Goal: Communication & Community: Answer question/provide support

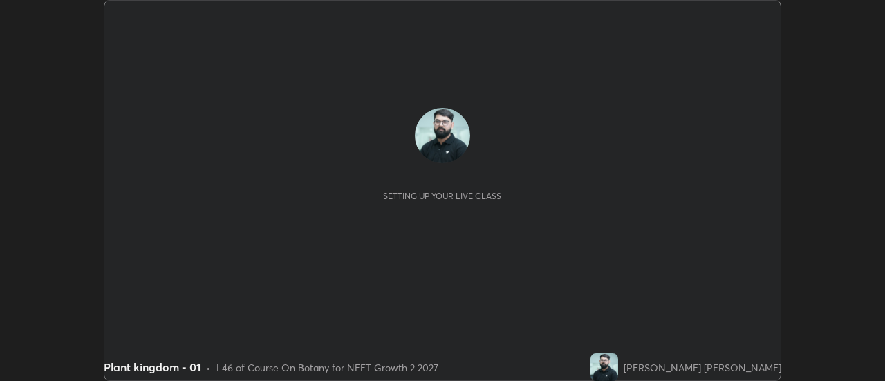
scroll to position [381, 884]
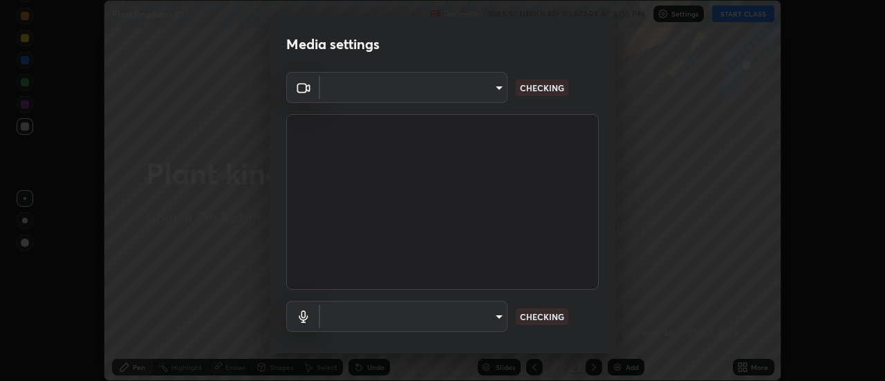
type input "985e4b1f72fc3b9494b48cef3b79fe3b682f9ae0bb15c20acfe574fe2aaad349"
type input "default"
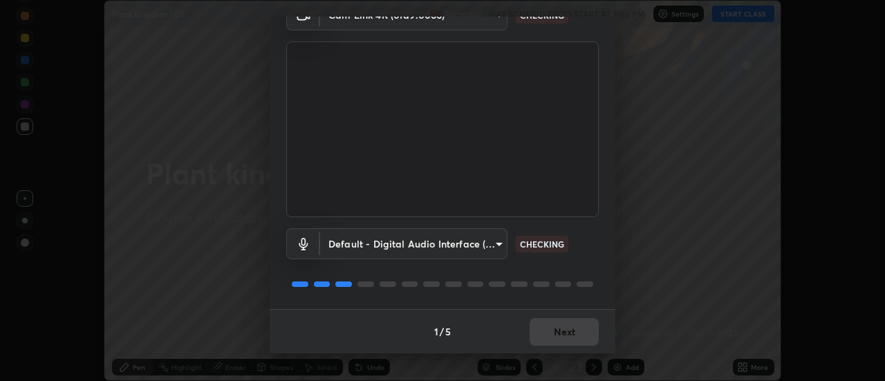
click at [573, 328] on button "Next" at bounding box center [564, 332] width 69 height 28
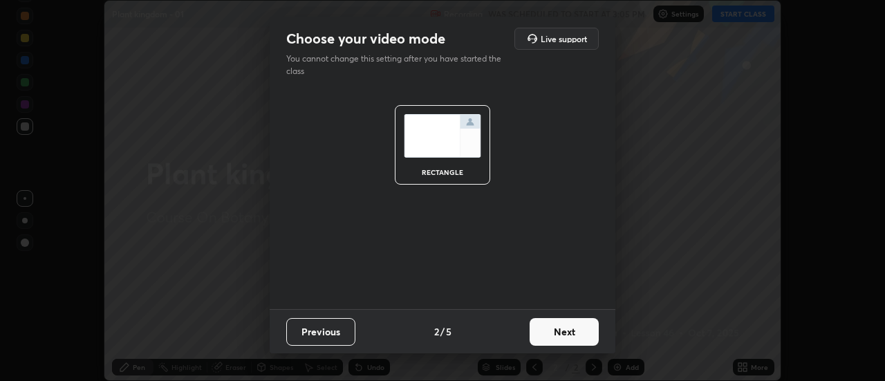
click at [574, 331] on button "Next" at bounding box center [564, 332] width 69 height 28
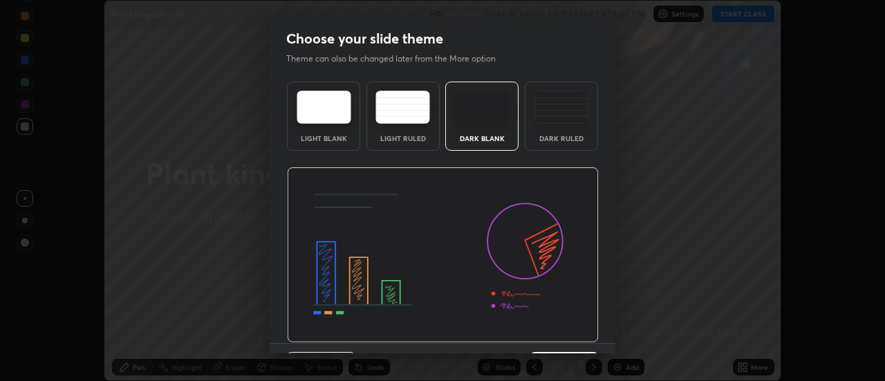
scroll to position [34, 0]
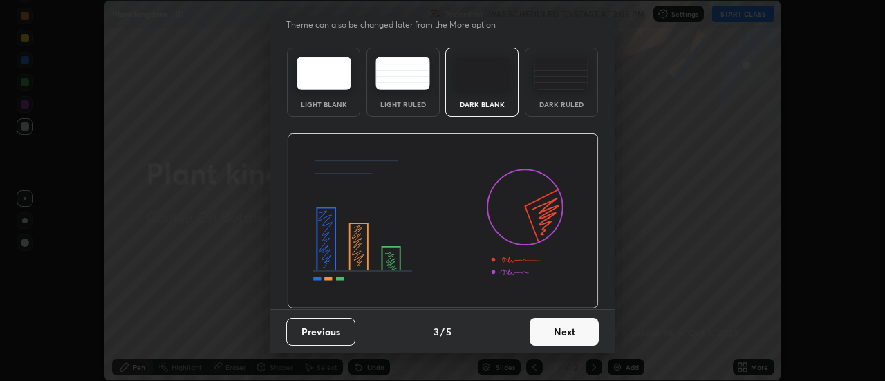
click at [579, 333] on button "Next" at bounding box center [564, 332] width 69 height 28
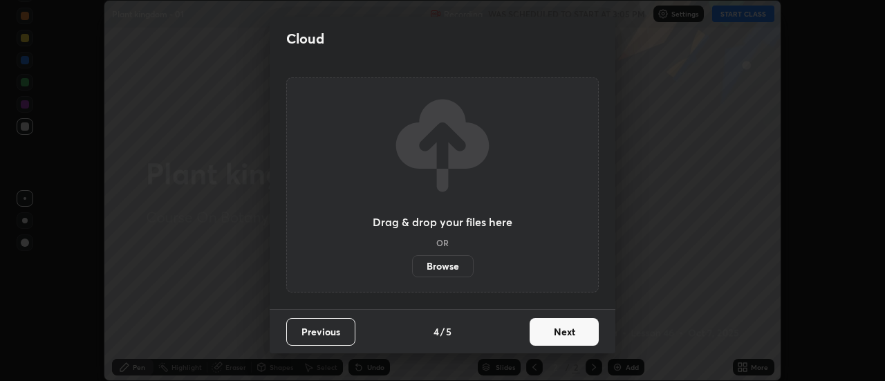
click at [581, 330] on button "Next" at bounding box center [564, 332] width 69 height 28
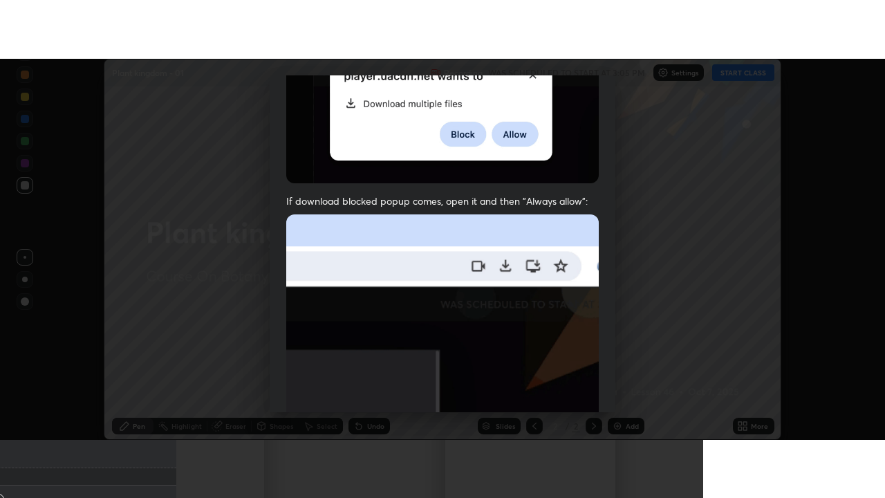
scroll to position [355, 0]
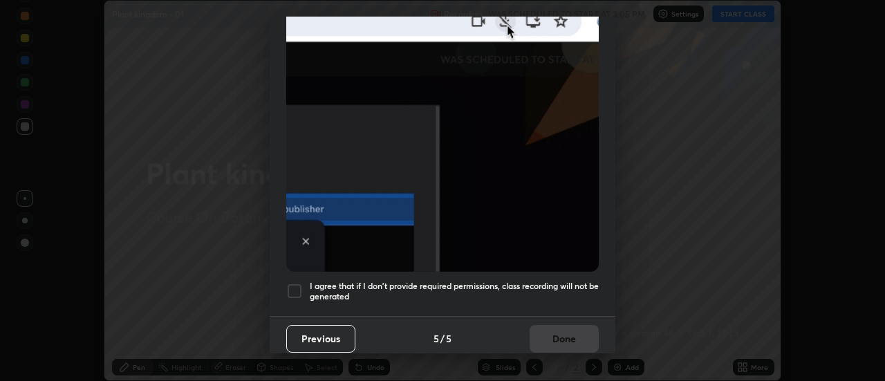
click at [584, 293] on h5 "I agree that if I don't provide required permissions, class recording will not …" at bounding box center [454, 291] width 289 height 21
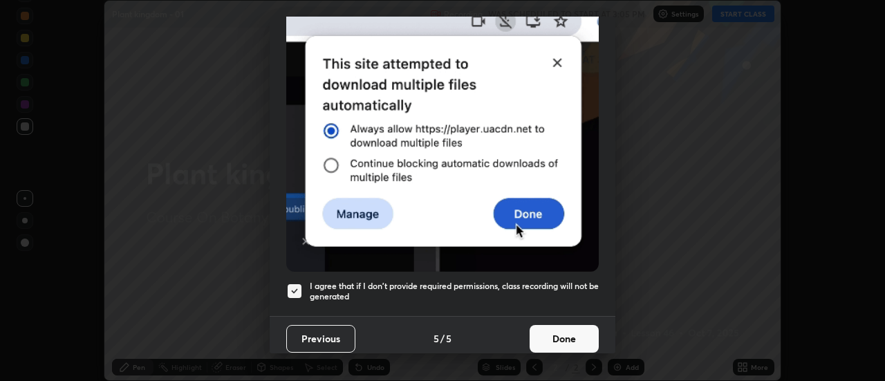
click at [575, 331] on button "Done" at bounding box center [564, 339] width 69 height 28
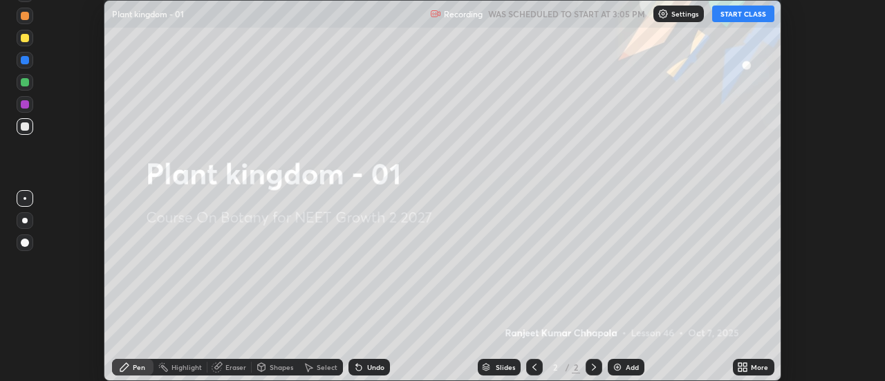
click at [739, 363] on icon at bounding box center [739, 364] width 3 height 3
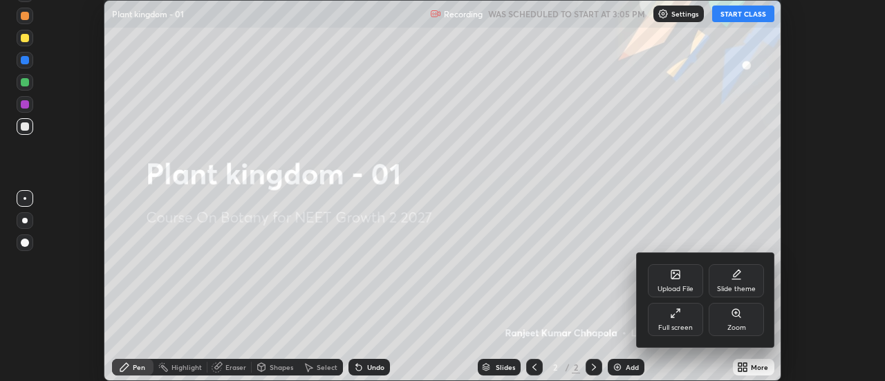
click at [672, 323] on div "Full screen" at bounding box center [675, 319] width 55 height 33
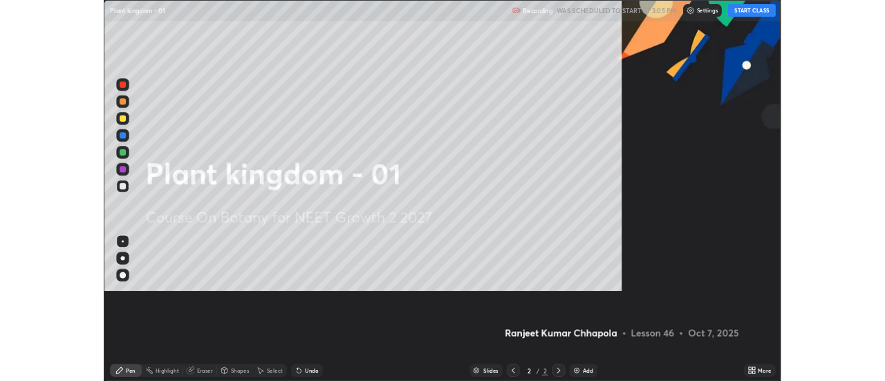
scroll to position [498, 885]
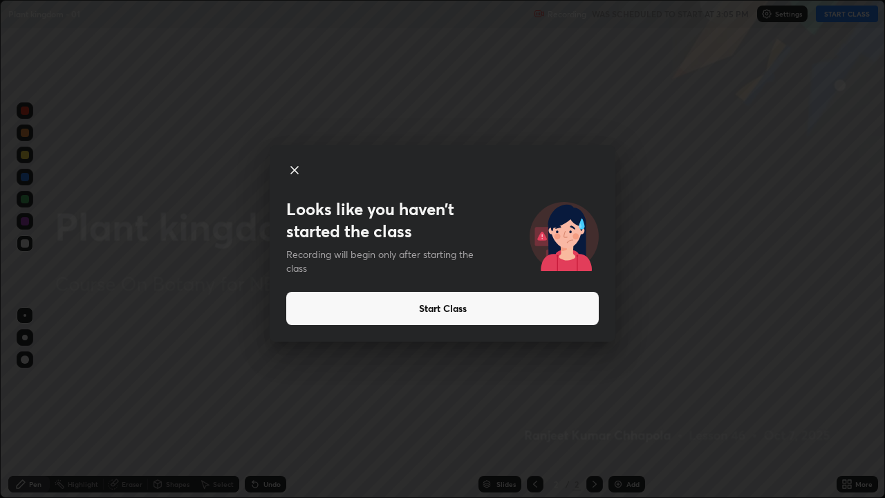
click at [549, 318] on button "Start Class" at bounding box center [442, 308] width 313 height 33
click at [537, 314] on button "Start Class" at bounding box center [442, 308] width 313 height 33
click at [532, 316] on button "Start Class" at bounding box center [442, 308] width 313 height 33
click at [522, 322] on button "Start Class" at bounding box center [442, 308] width 313 height 33
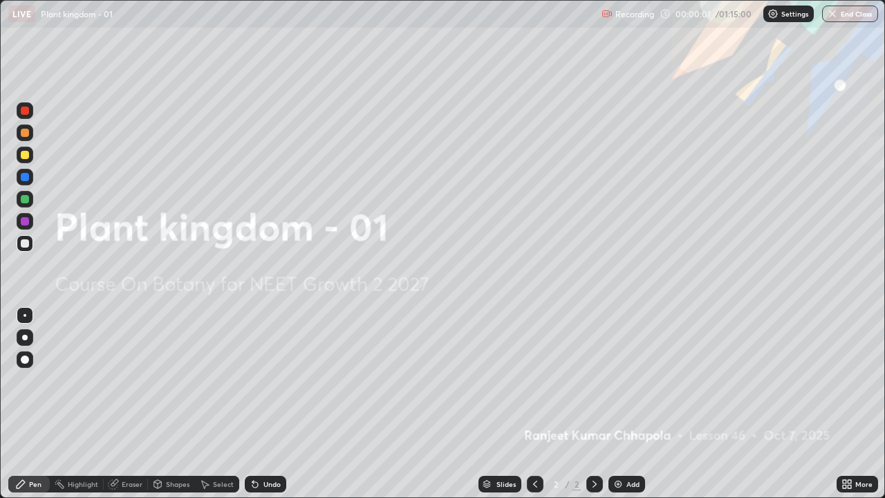
click at [851, 380] on icon at bounding box center [849, 481] width 3 height 3
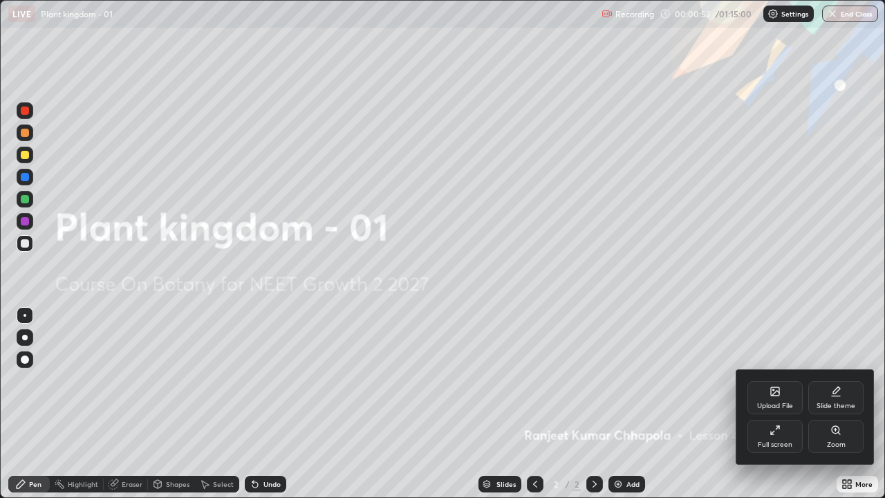
click at [785, 380] on div "Upload File" at bounding box center [774, 397] width 55 height 33
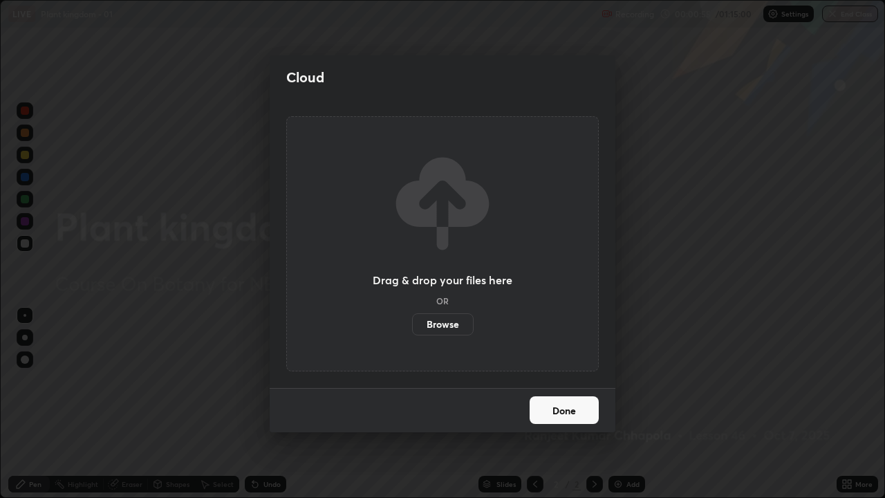
click at [452, 326] on label "Browse" at bounding box center [443, 324] width 62 height 22
click at [412, 326] on input "Browse" at bounding box center [412, 324] width 0 height 22
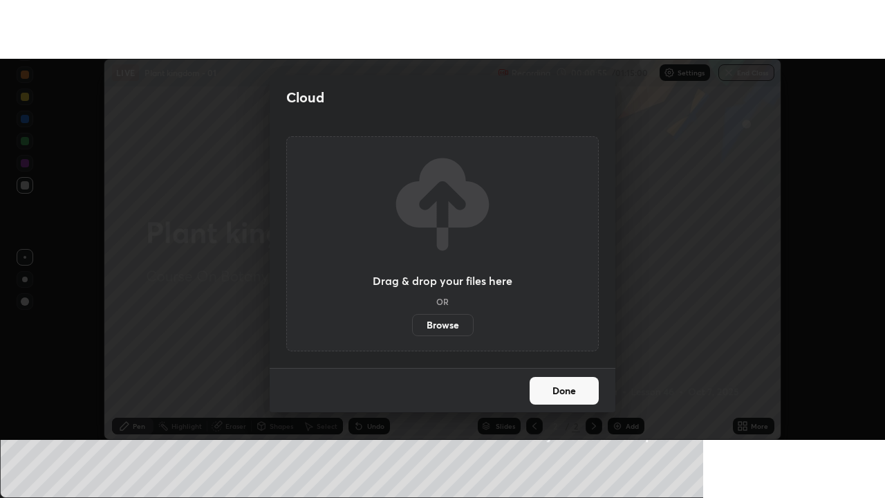
scroll to position [68766, 68262]
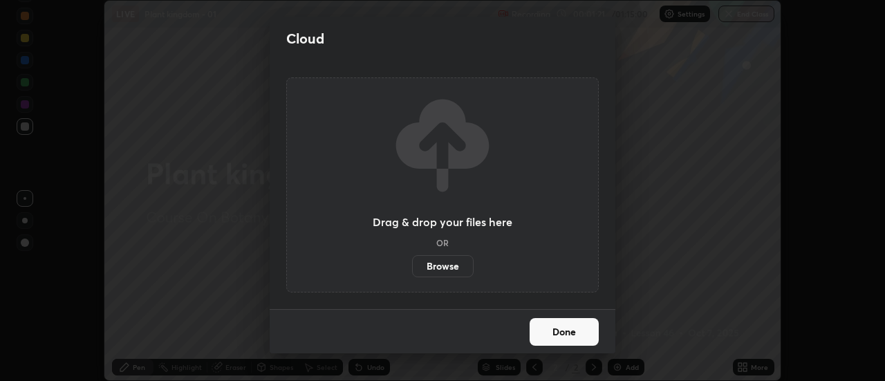
click at [569, 334] on button "Done" at bounding box center [564, 332] width 69 height 28
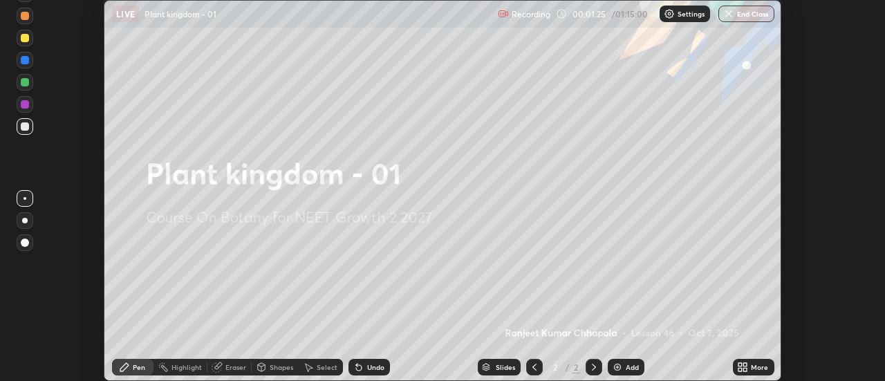
click at [745, 364] on icon at bounding box center [745, 364] width 3 height 3
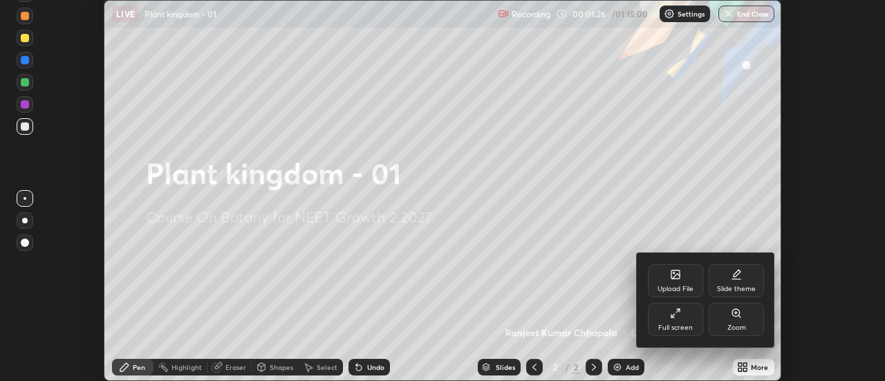
click at [678, 281] on div "Upload File" at bounding box center [675, 280] width 55 height 33
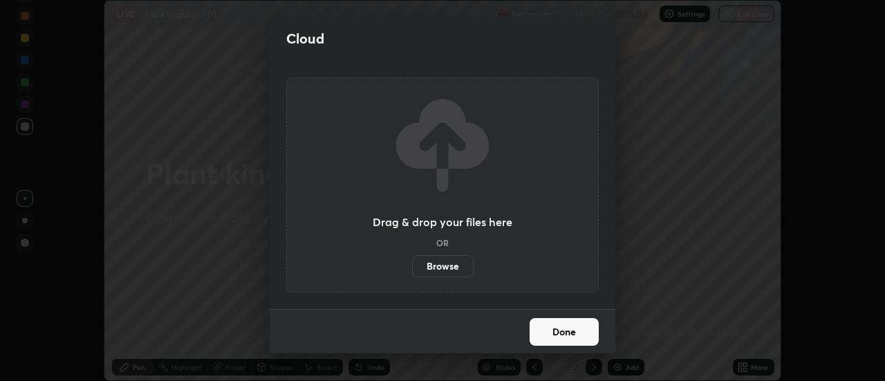
click at [451, 271] on label "Browse" at bounding box center [443, 266] width 62 height 22
click at [412, 271] on input "Browse" at bounding box center [412, 266] width 0 height 22
click at [443, 266] on label "Browse" at bounding box center [443, 266] width 62 height 22
click at [412, 266] on input "Browse" at bounding box center [412, 266] width 0 height 22
click at [565, 333] on button "Done" at bounding box center [564, 332] width 69 height 28
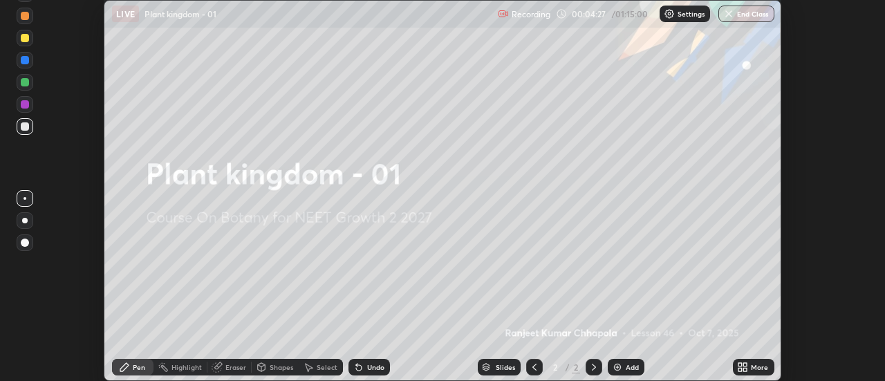
click at [743, 367] on icon at bounding box center [742, 367] width 11 height 11
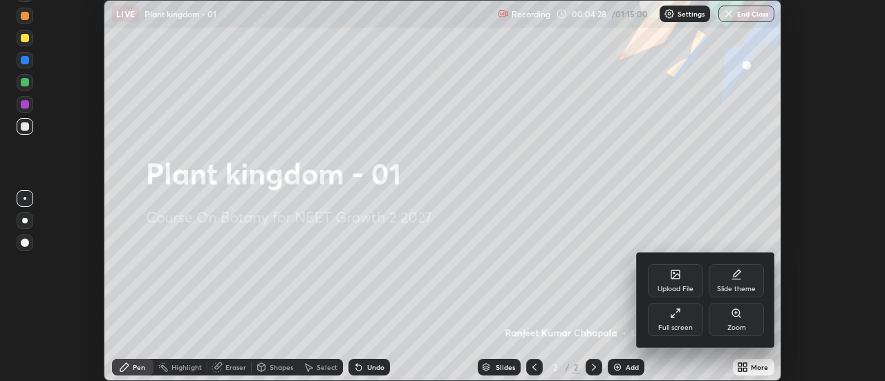
click at [667, 278] on div "Upload File" at bounding box center [675, 280] width 55 height 33
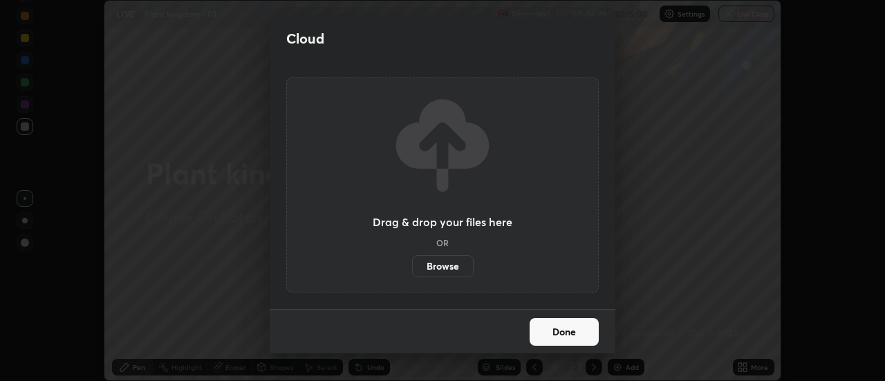
click at [432, 268] on label "Browse" at bounding box center [443, 266] width 62 height 22
click at [412, 268] on input "Browse" at bounding box center [412, 266] width 0 height 22
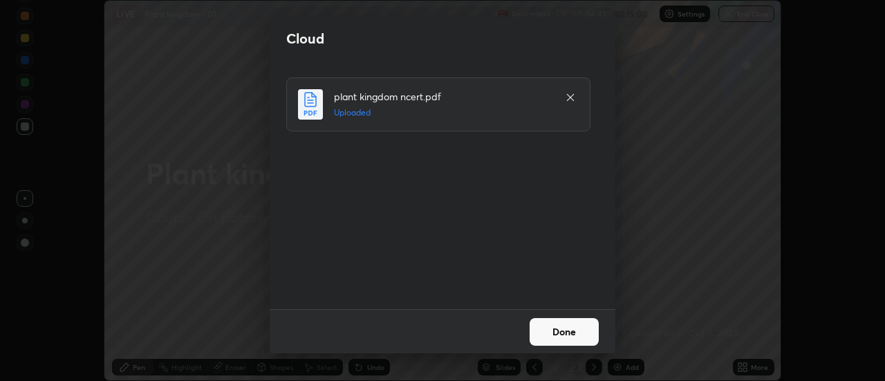
click at [126, 298] on div "Cloud plant kingdom ncert.pdf Uploaded Done" at bounding box center [442, 190] width 885 height 381
click at [541, 329] on button "Done" at bounding box center [564, 332] width 69 height 28
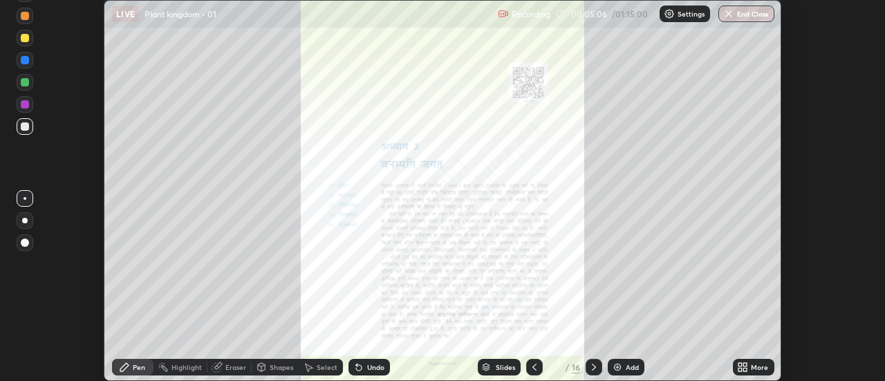
click at [744, 369] on icon at bounding box center [745, 369] width 3 height 3
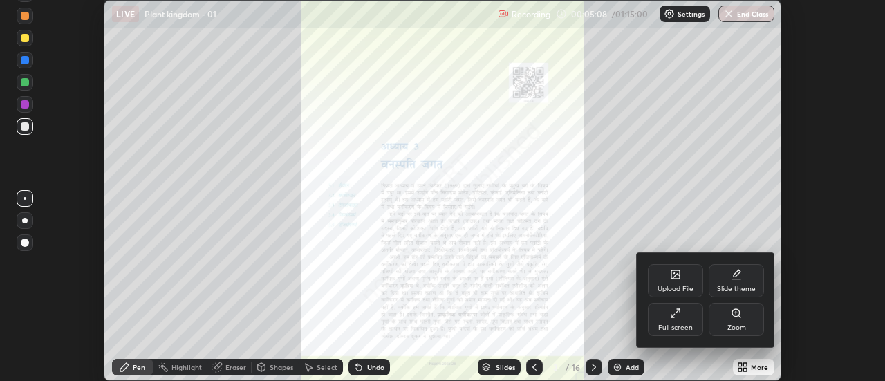
click at [694, 324] on div "Full screen" at bounding box center [675, 319] width 55 height 33
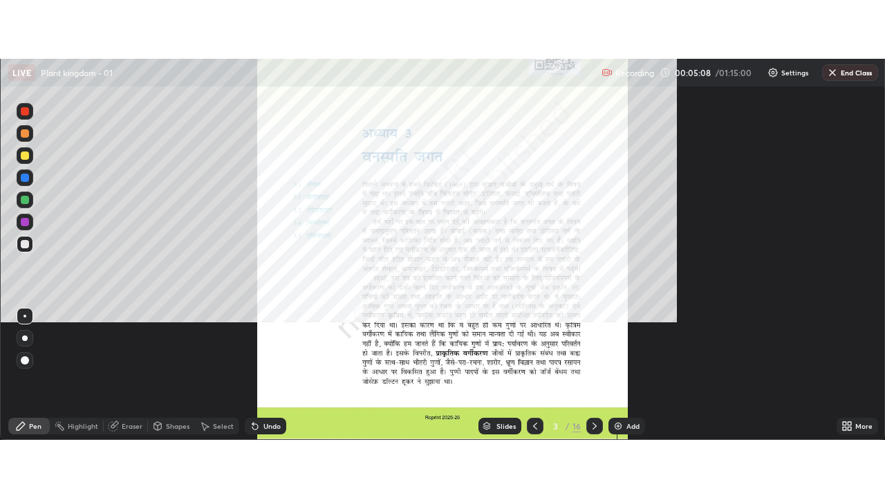
scroll to position [498, 885]
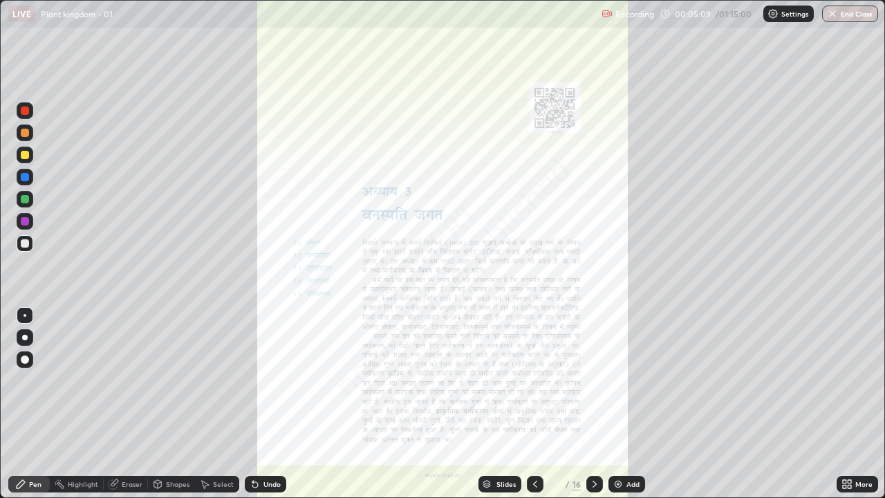
click at [846, 380] on icon at bounding box center [844, 486] width 3 height 3
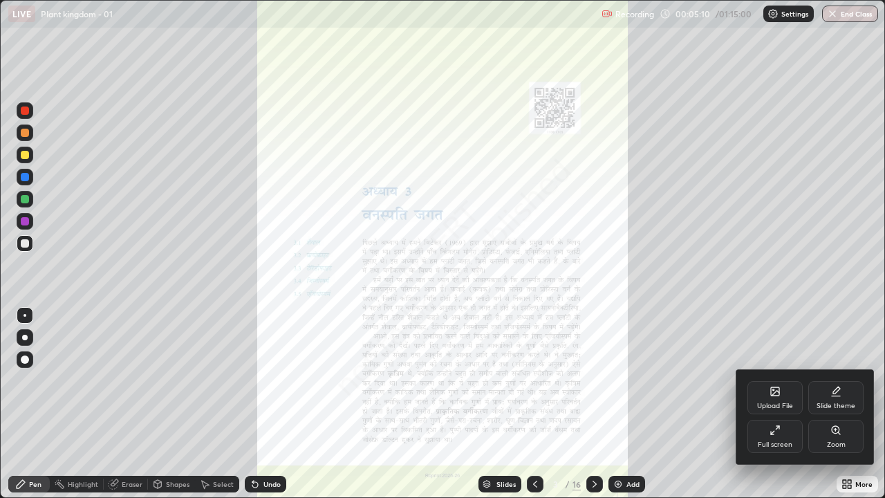
click at [833, 380] on div "Zoom" at bounding box center [835, 436] width 55 height 33
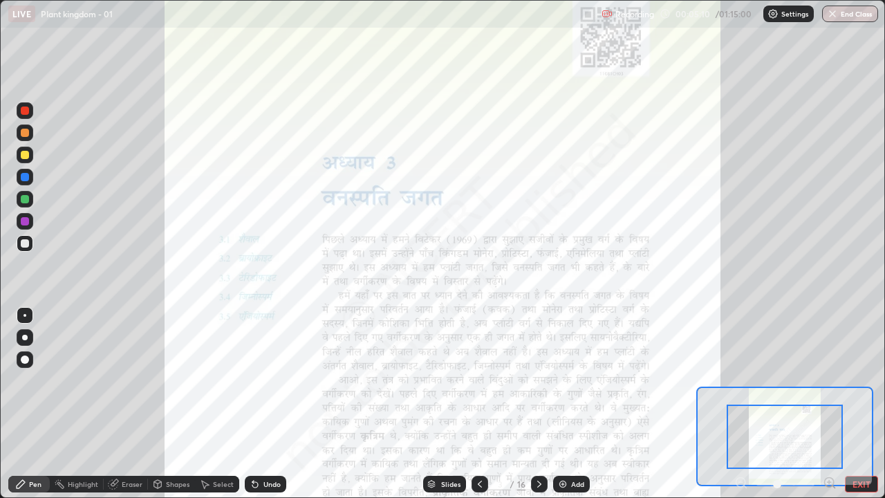
click at [829, 380] on icon at bounding box center [829, 482] width 3 height 0
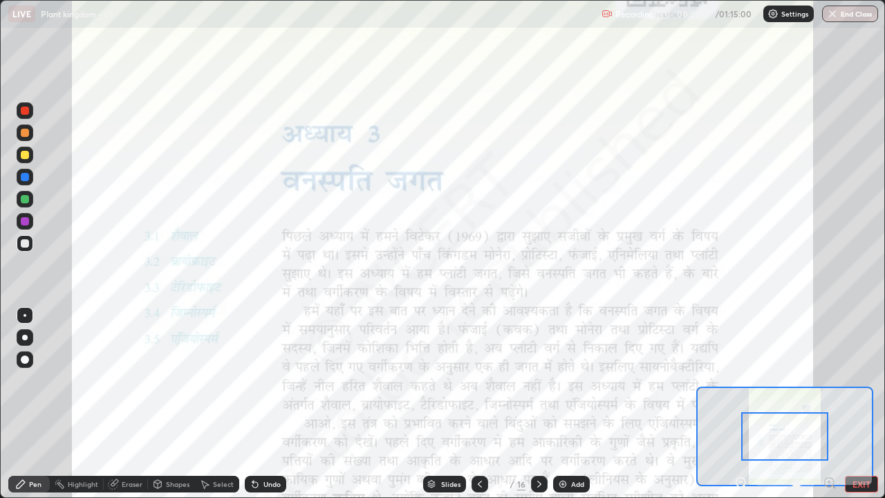
click at [830, 380] on icon at bounding box center [830, 483] width 14 height 14
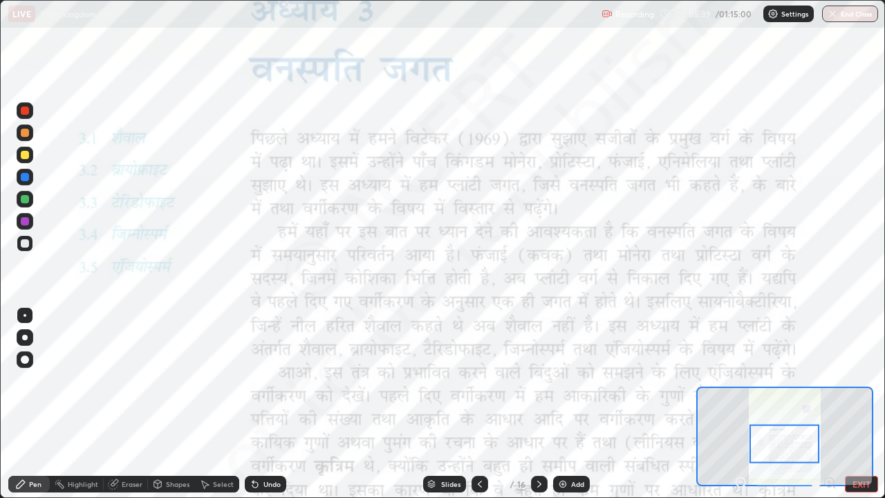
click at [72, 380] on div "Highlight" at bounding box center [83, 484] width 30 height 7
click at [21, 221] on div at bounding box center [25, 221] width 8 height 8
click at [25, 380] on icon at bounding box center [24, 436] width 11 height 11
click at [21, 111] on div at bounding box center [25, 110] width 8 height 8
click at [30, 380] on div "Pen" at bounding box center [35, 484] width 12 height 7
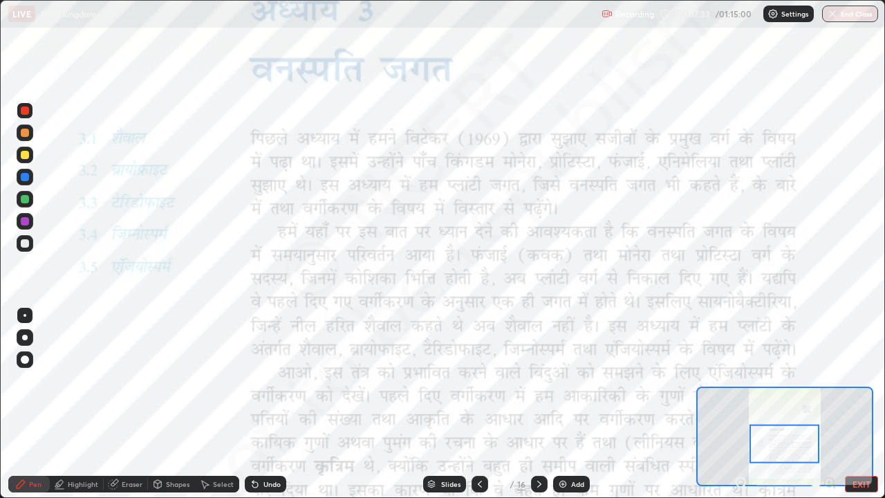
click at [77, 380] on div "Highlight" at bounding box center [83, 484] width 30 height 7
click at [24, 380] on rect at bounding box center [26, 416] width 7 height 7
click at [258, 380] on icon at bounding box center [255, 483] width 11 height 11
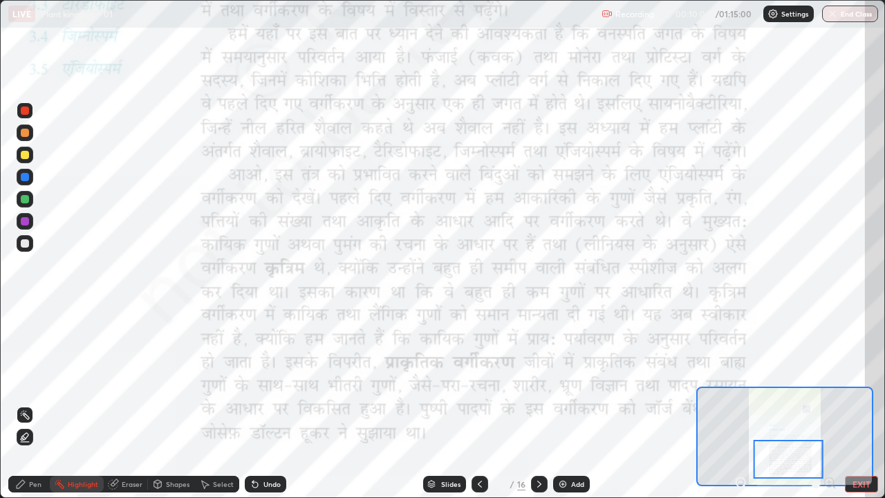
click at [24, 380] on icon at bounding box center [24, 437] width 3 height 3
click at [261, 380] on div "Undo" at bounding box center [265, 484] width 41 height 17
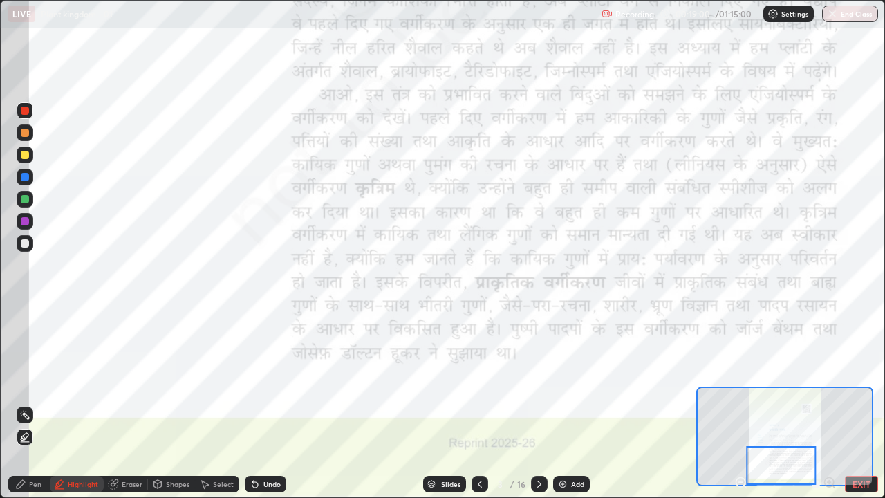
click at [539, 380] on icon at bounding box center [539, 483] width 11 height 11
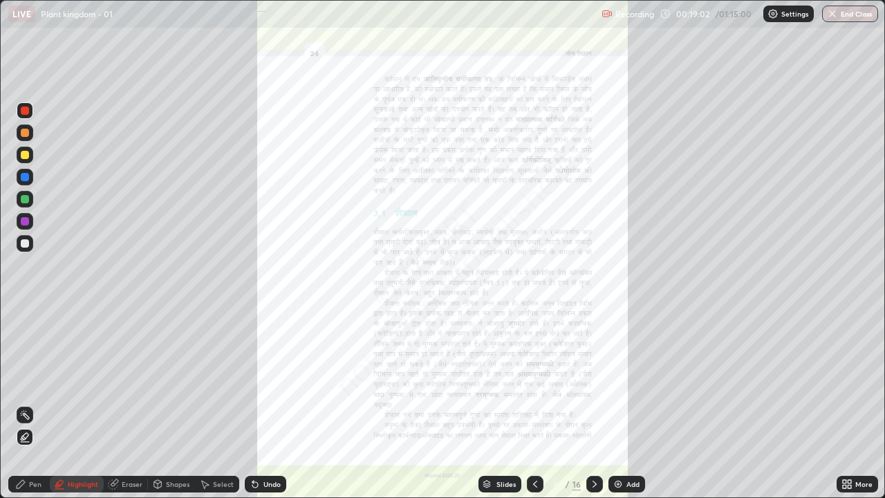
click at [862, 380] on div "More" at bounding box center [857, 484] width 41 height 17
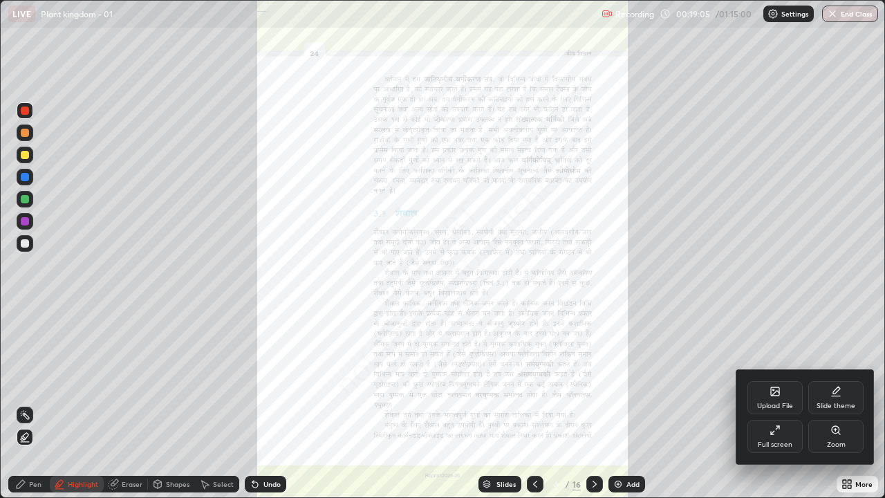
click at [837, 380] on div "Zoom" at bounding box center [835, 436] width 55 height 33
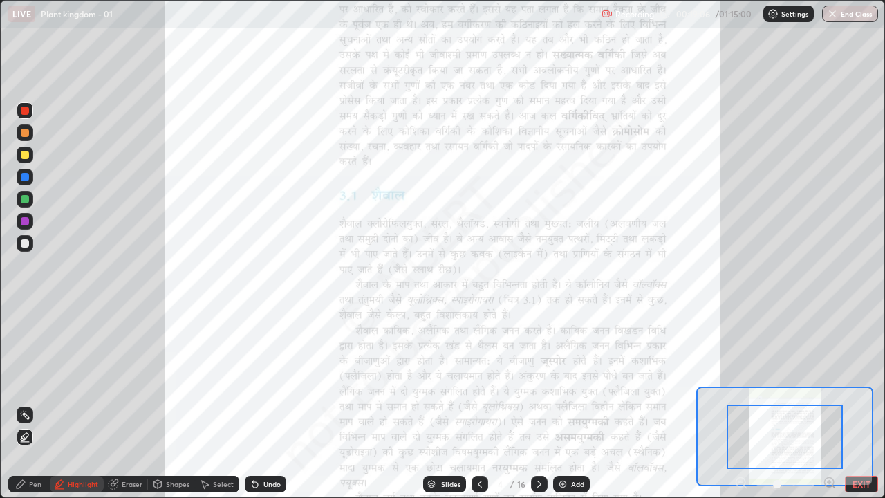
click at [830, 380] on icon at bounding box center [830, 483] width 14 height 14
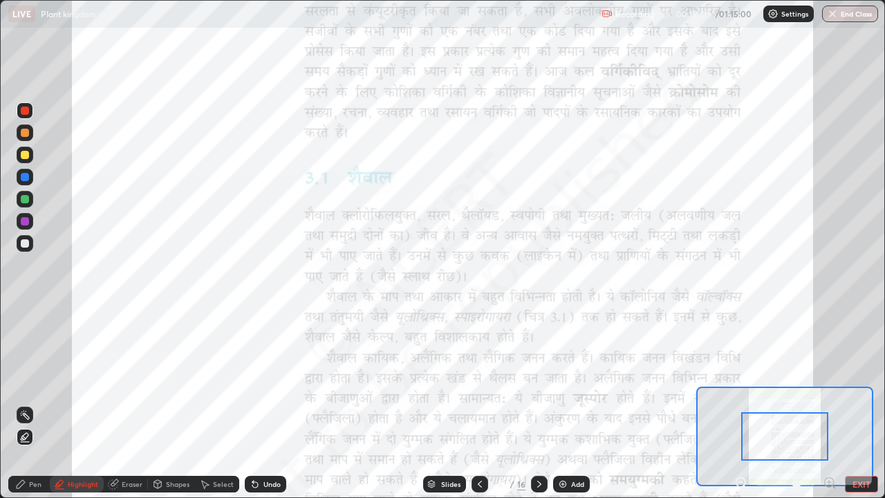
click at [829, 380] on icon at bounding box center [829, 482] width 3 height 0
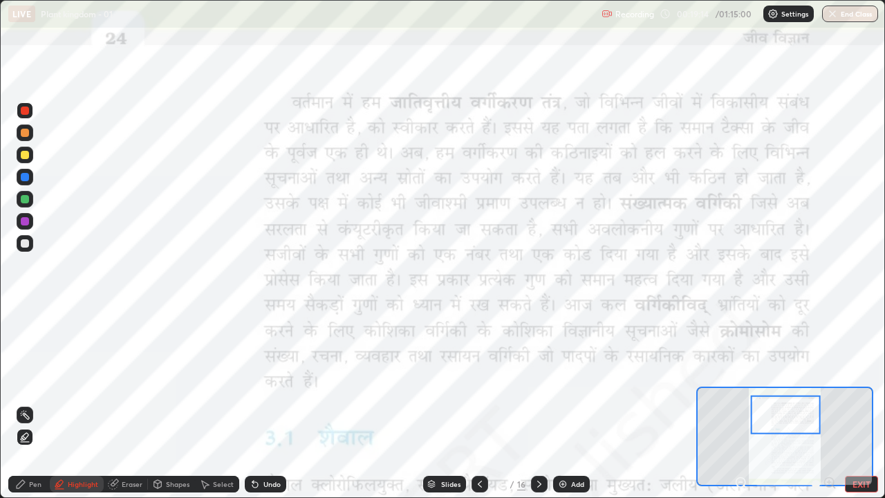
click at [36, 380] on div "Pen" at bounding box center [35, 484] width 12 height 7
click at [84, 380] on div "Highlight" at bounding box center [77, 484] width 54 height 17
click at [795, 380] on div at bounding box center [786, 415] width 70 height 39
click at [479, 380] on icon at bounding box center [479, 483] width 11 height 11
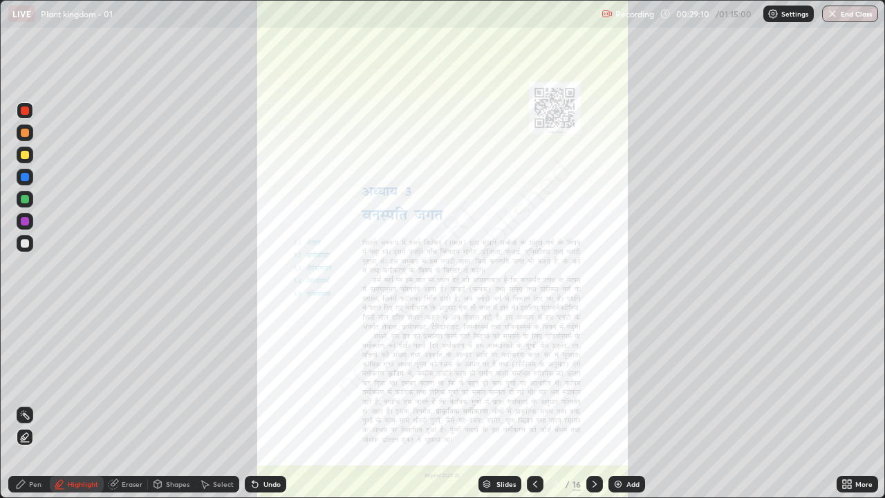
click at [851, 380] on icon at bounding box center [849, 486] width 3 height 3
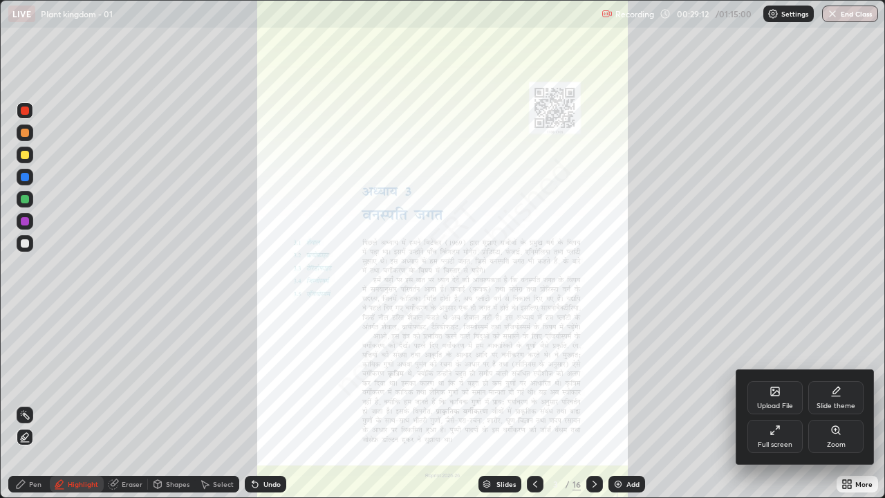
click at [839, 380] on div "Zoom" at bounding box center [835, 436] width 55 height 33
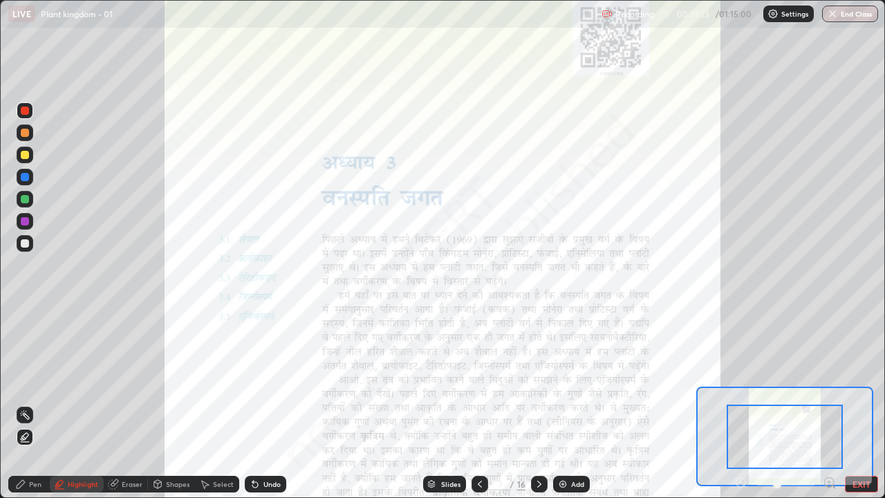
click at [828, 380] on icon at bounding box center [830, 483] width 14 height 14
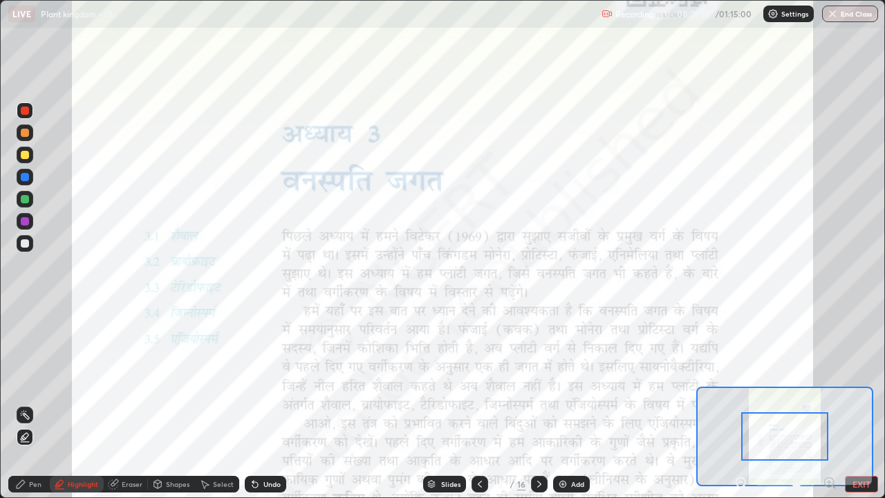
click at [828, 380] on icon at bounding box center [829, 482] width 3 height 0
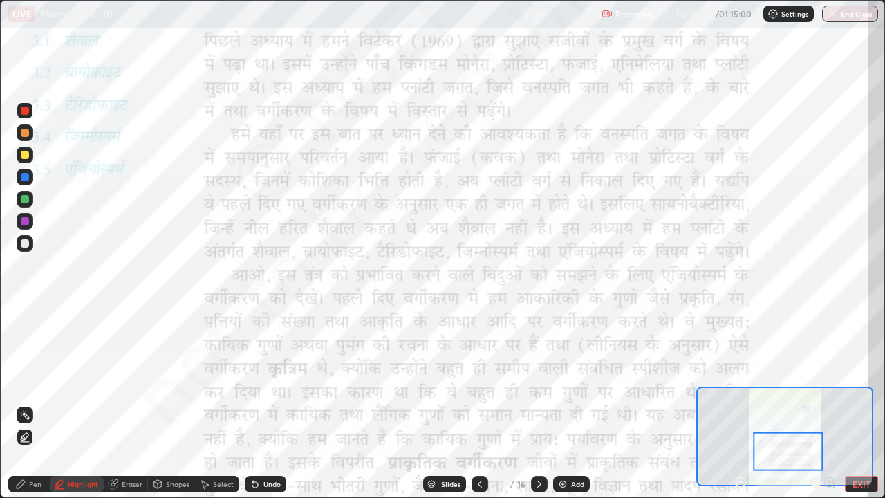
click at [454, 380] on div "Slides" at bounding box center [450, 484] width 19 height 7
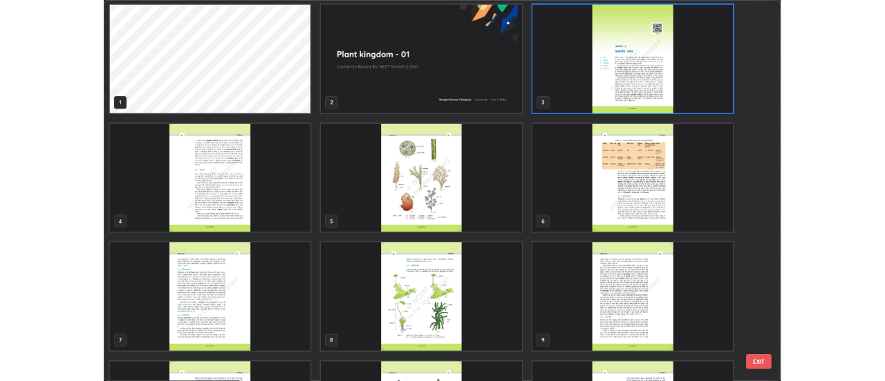
scroll to position [0, 0]
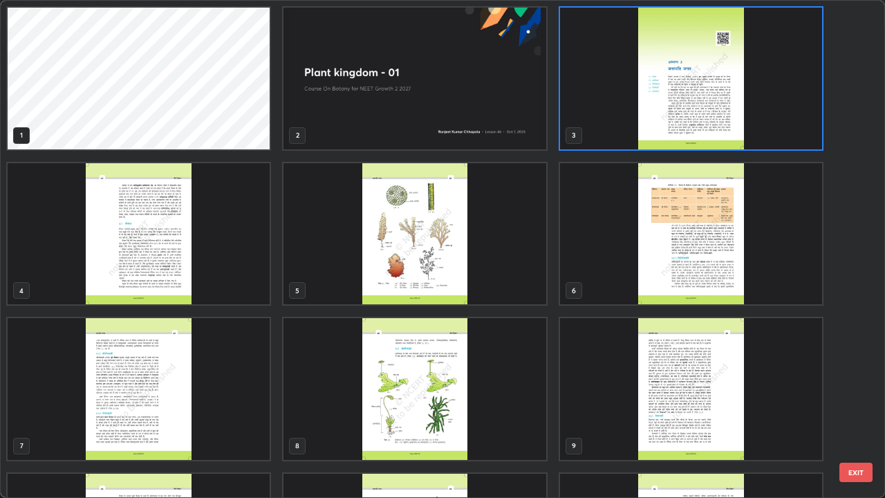
click at [229, 277] on img "grid" at bounding box center [139, 234] width 262 height 142
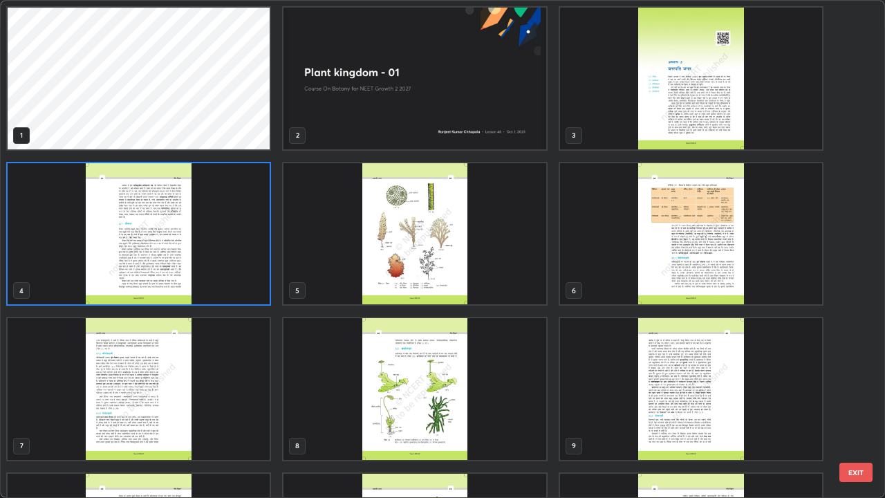
click at [223, 277] on img "grid" at bounding box center [139, 234] width 262 height 142
click at [221, 270] on img "grid" at bounding box center [139, 234] width 262 height 142
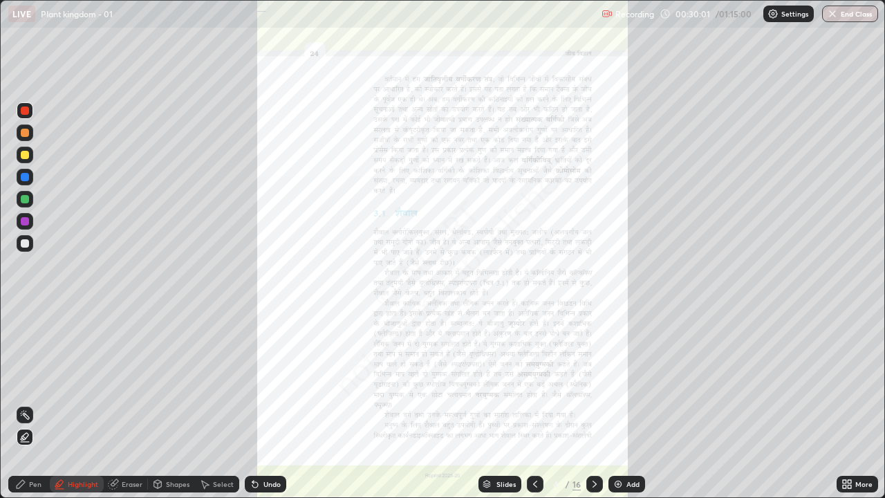
click at [850, 380] on icon at bounding box center [849, 486] width 3 height 3
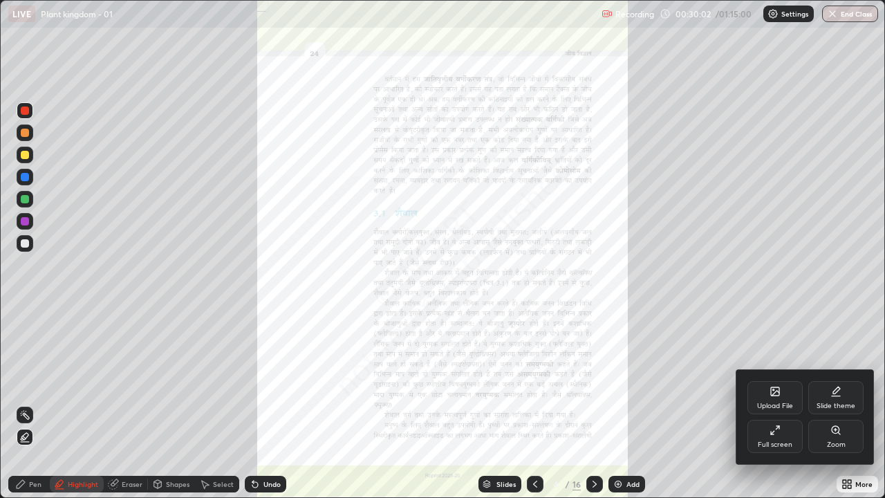
click at [840, 380] on div "Zoom" at bounding box center [835, 436] width 55 height 33
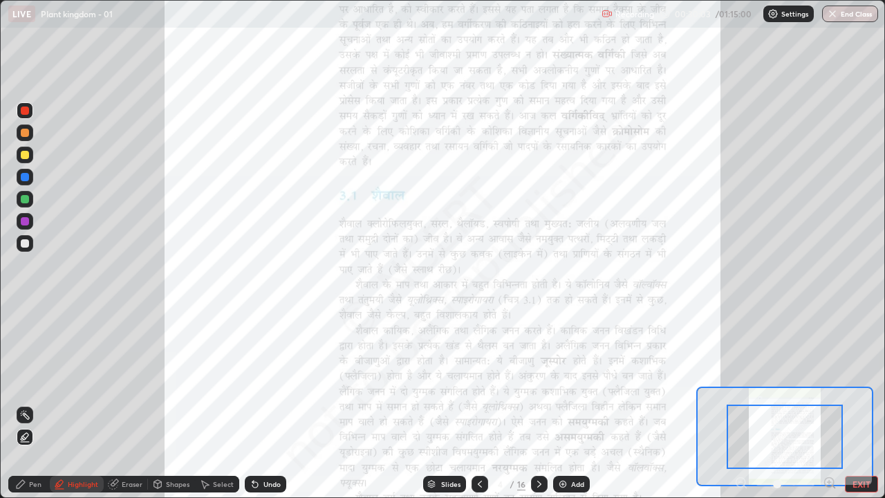
click at [829, 380] on icon at bounding box center [829, 482] width 3 height 0
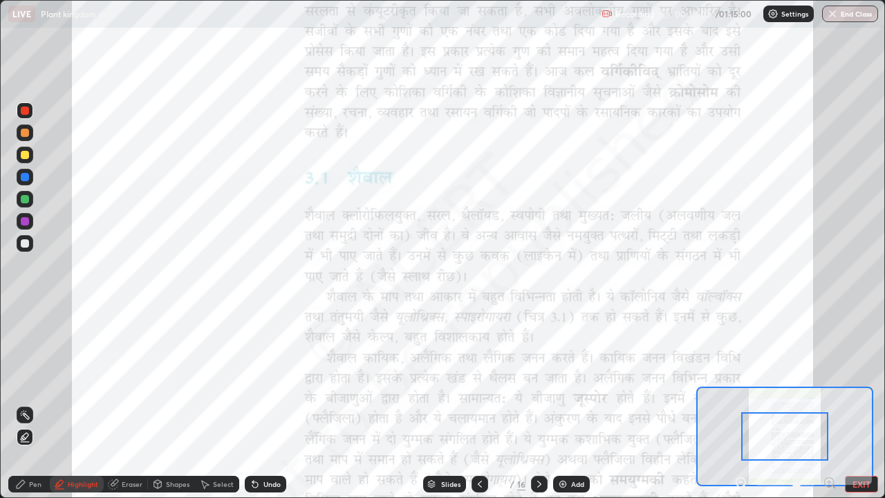
click at [830, 380] on icon at bounding box center [830, 483] width 14 height 14
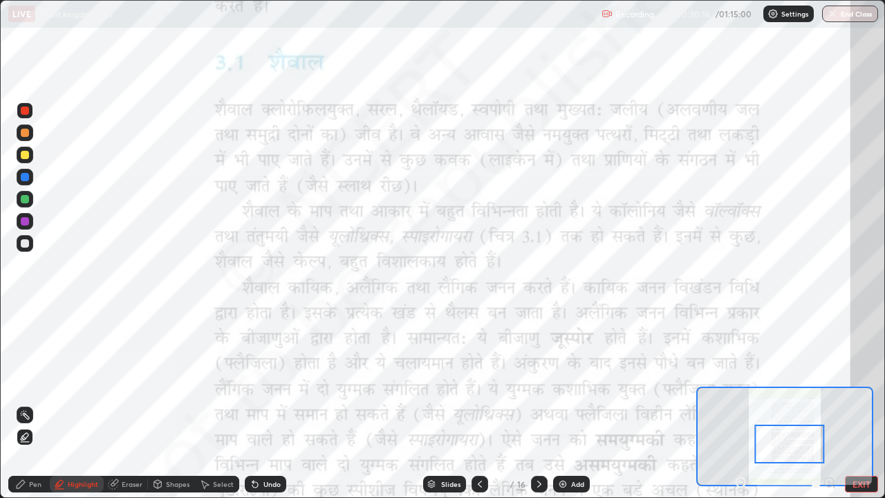
click at [27, 198] on div at bounding box center [25, 199] width 8 height 8
click at [263, 380] on div "Undo" at bounding box center [271, 484] width 17 height 7
click at [262, 380] on div "Undo" at bounding box center [265, 484] width 41 height 17
click at [277, 380] on div "Undo" at bounding box center [271, 484] width 17 height 7
click at [22, 110] on div at bounding box center [25, 110] width 8 height 8
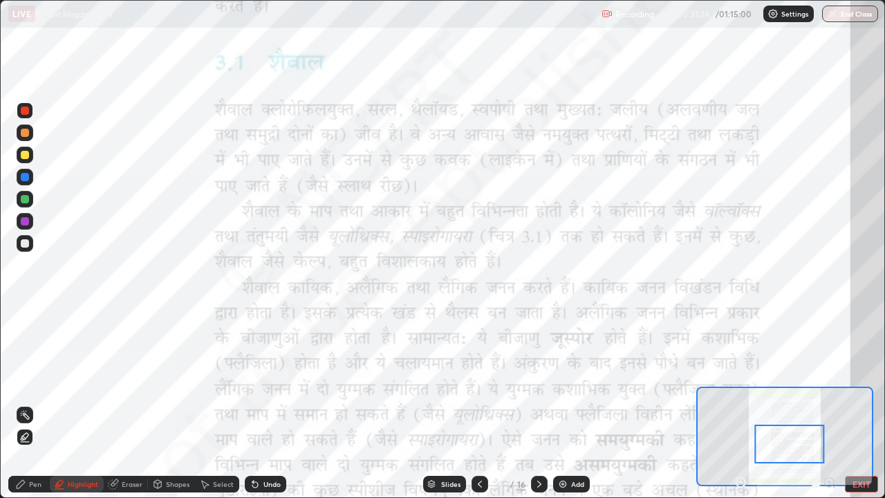
click at [254, 380] on icon at bounding box center [255, 485] width 6 height 6
click at [21, 201] on div at bounding box center [25, 199] width 8 height 8
click at [35, 380] on div "Pen" at bounding box center [35, 484] width 12 height 7
click at [24, 220] on div at bounding box center [25, 221] width 8 height 8
click at [26, 220] on div at bounding box center [25, 221] width 8 height 8
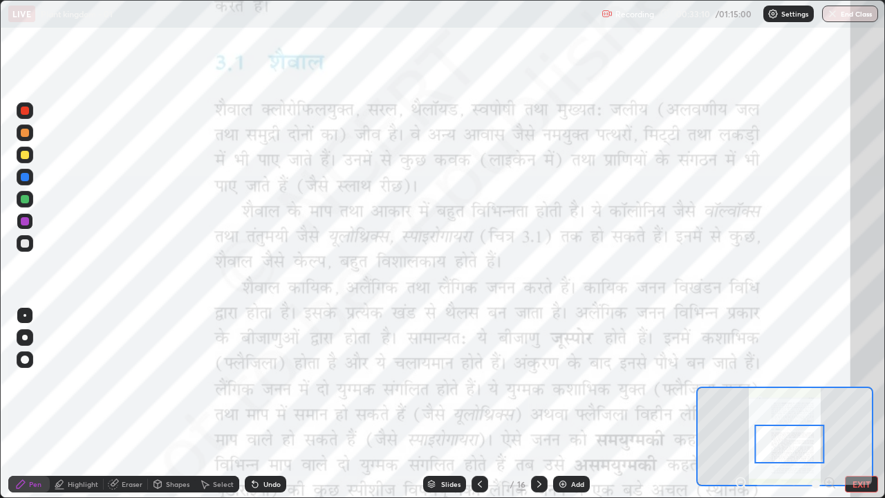
click at [24, 175] on div at bounding box center [25, 177] width 8 height 8
click at [855, 380] on button "EXIT" at bounding box center [861, 484] width 33 height 17
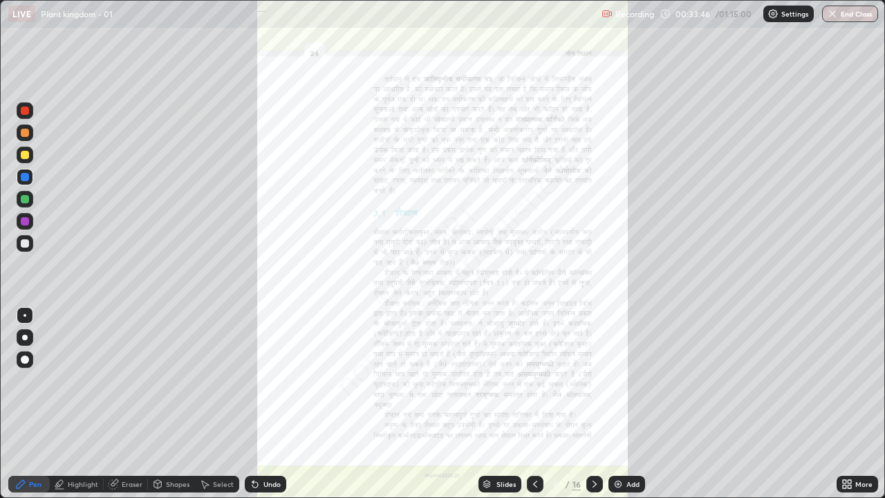
click at [849, 380] on icon at bounding box center [849, 486] width 3 height 3
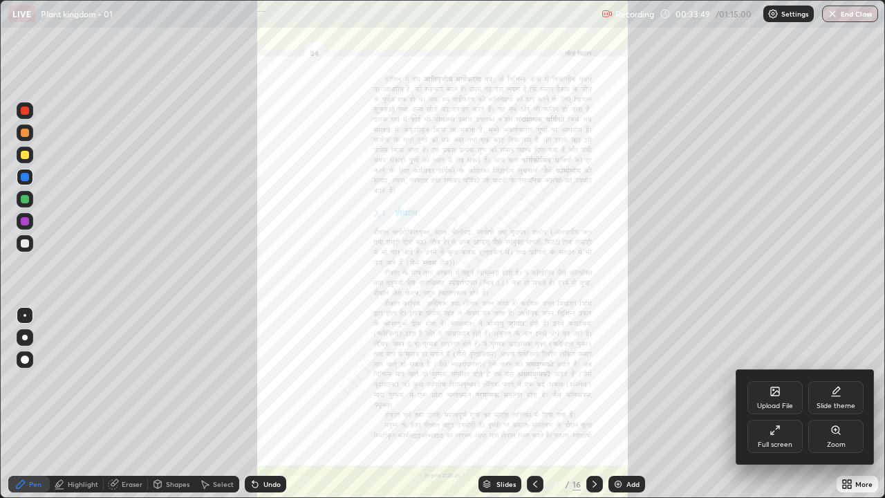
click at [775, 380] on div "Full screen" at bounding box center [774, 436] width 55 height 33
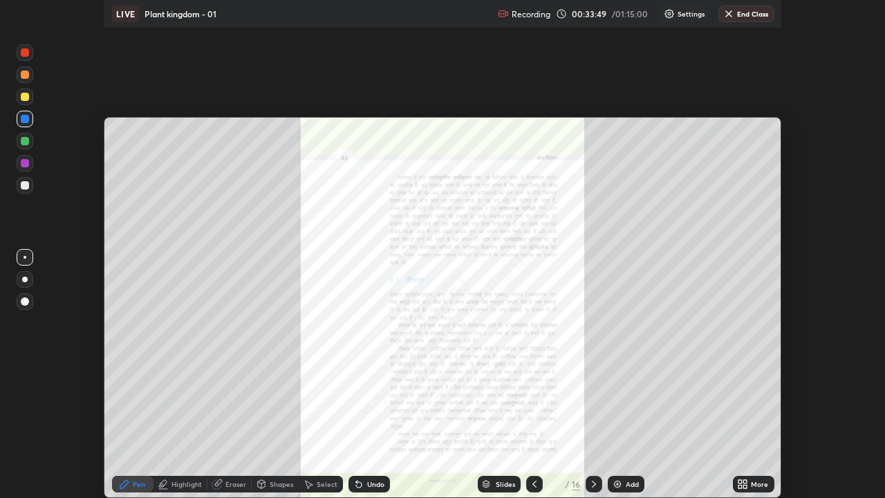
scroll to position [68766, 68262]
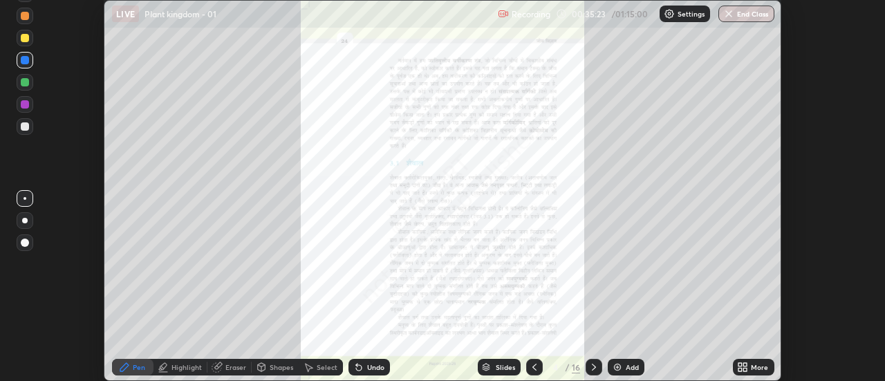
click at [741, 366] on icon at bounding box center [742, 367] width 11 height 11
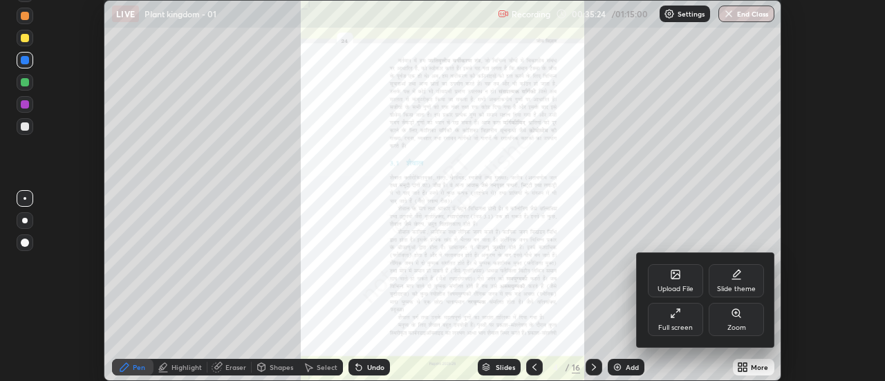
click at [735, 326] on div "Zoom" at bounding box center [736, 327] width 19 height 7
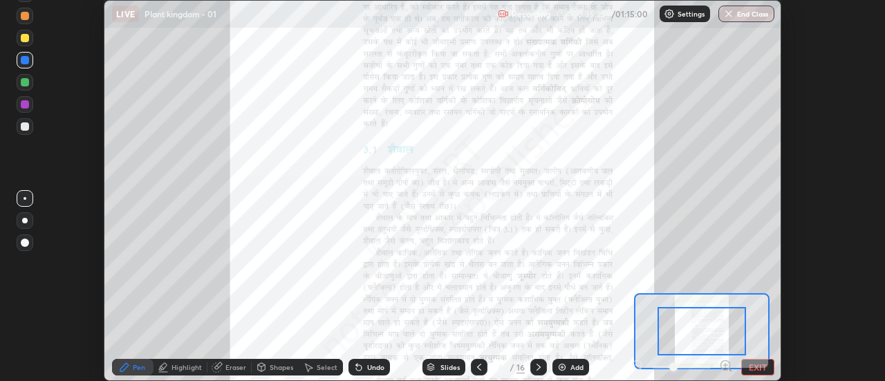
click at [754, 366] on button "EXIT" at bounding box center [757, 367] width 33 height 17
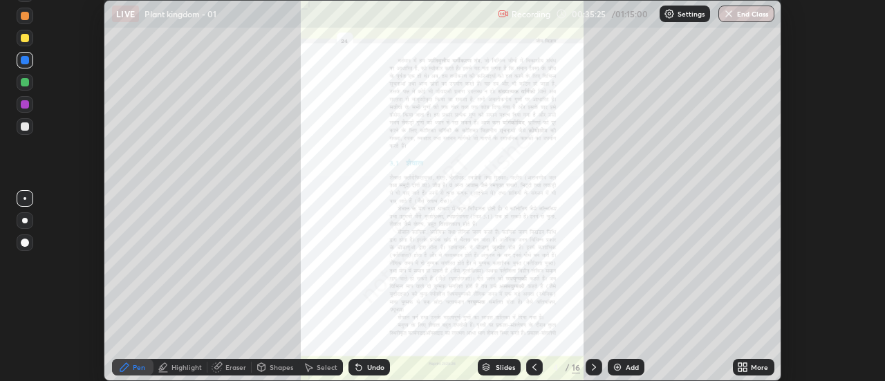
click at [745, 370] on icon at bounding box center [745, 369] width 3 height 3
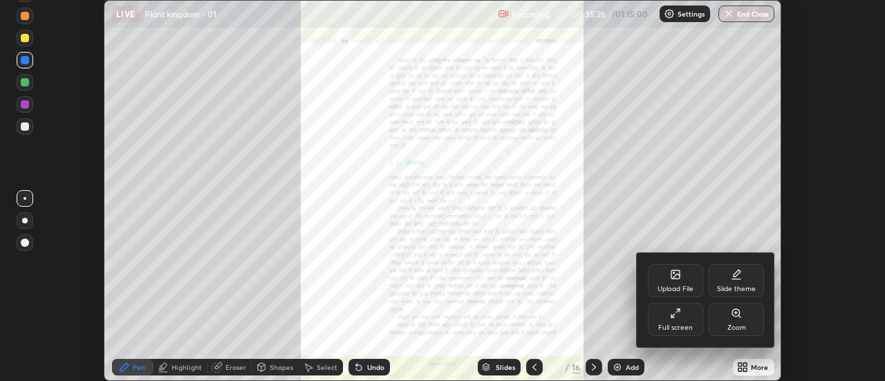
click at [685, 326] on div "Full screen" at bounding box center [675, 327] width 35 height 7
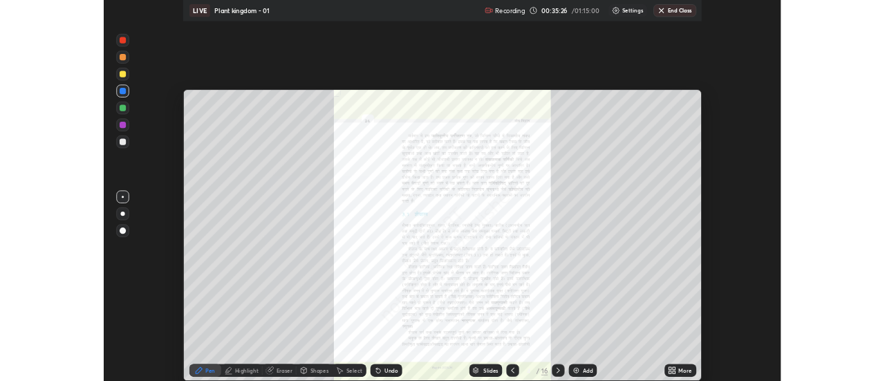
scroll to position [498, 885]
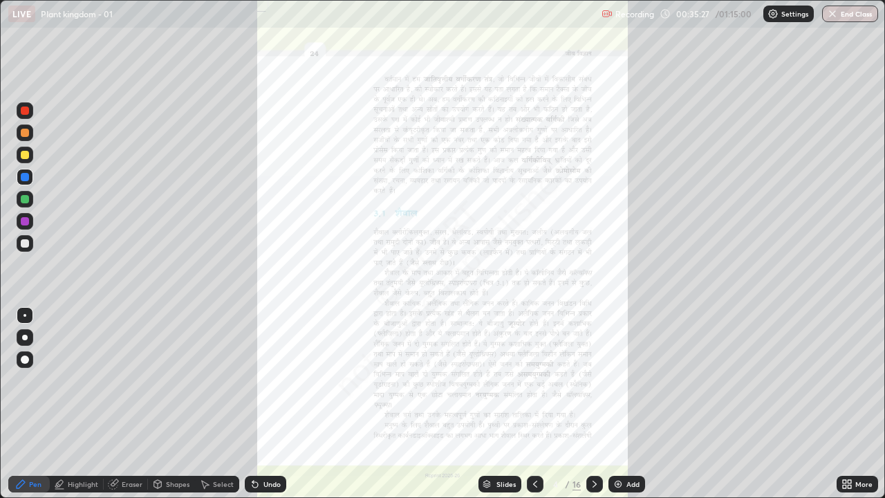
click at [851, 380] on icon at bounding box center [849, 486] width 3 height 3
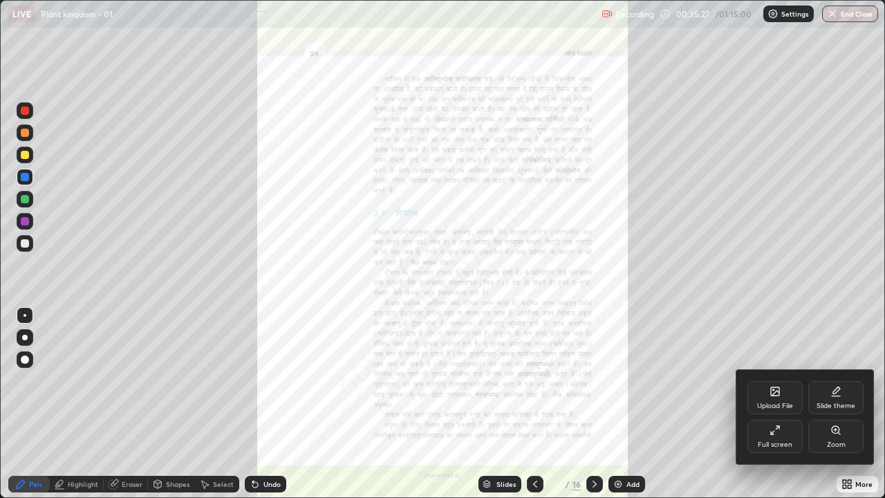
click at [846, 380] on div "Zoom" at bounding box center [835, 436] width 55 height 33
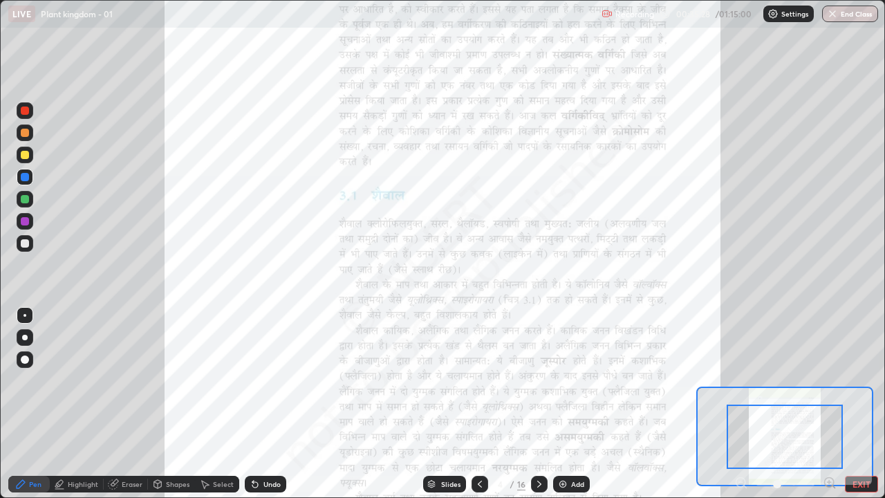
click at [829, 380] on icon at bounding box center [829, 482] width 3 height 0
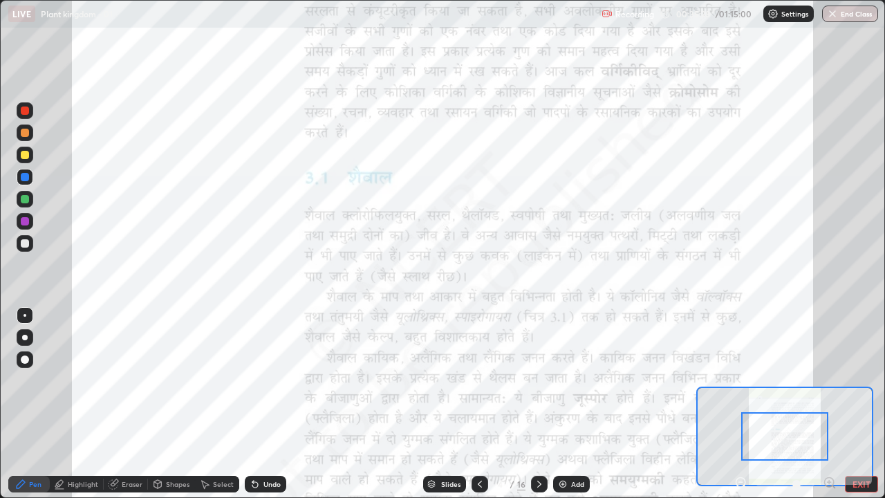
click at [829, 380] on icon at bounding box center [829, 482] width 3 height 0
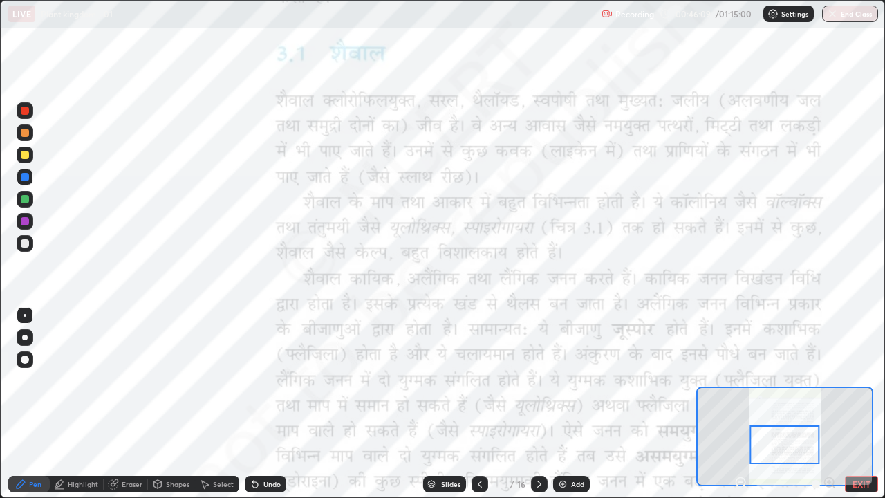
click at [868, 380] on button "EXIT" at bounding box center [861, 484] width 33 height 17
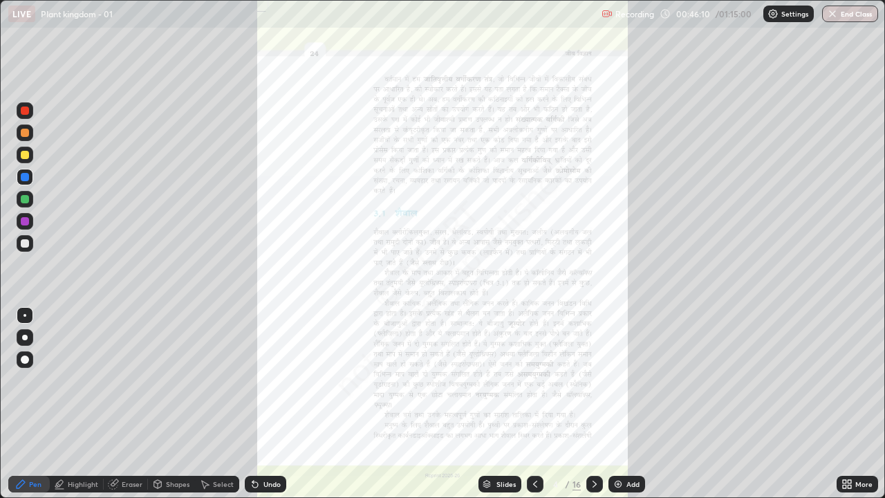
click at [849, 380] on icon at bounding box center [849, 486] width 3 height 3
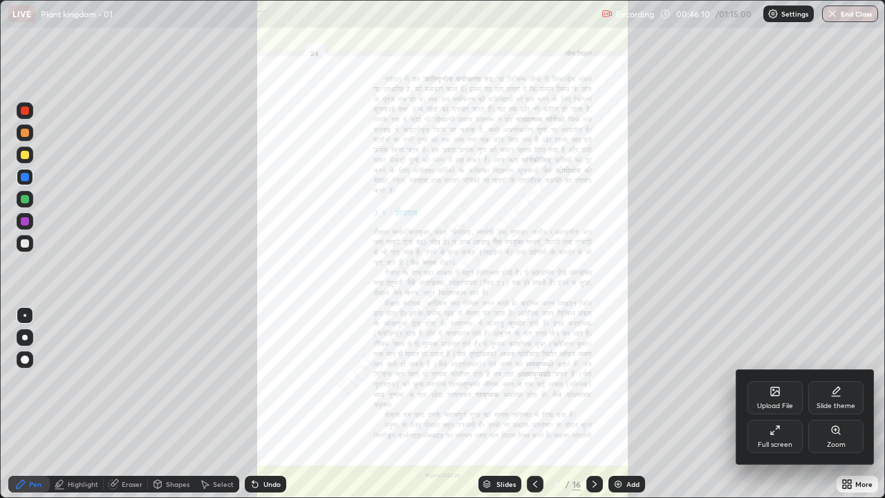
click at [778, 380] on icon at bounding box center [775, 430] width 11 height 11
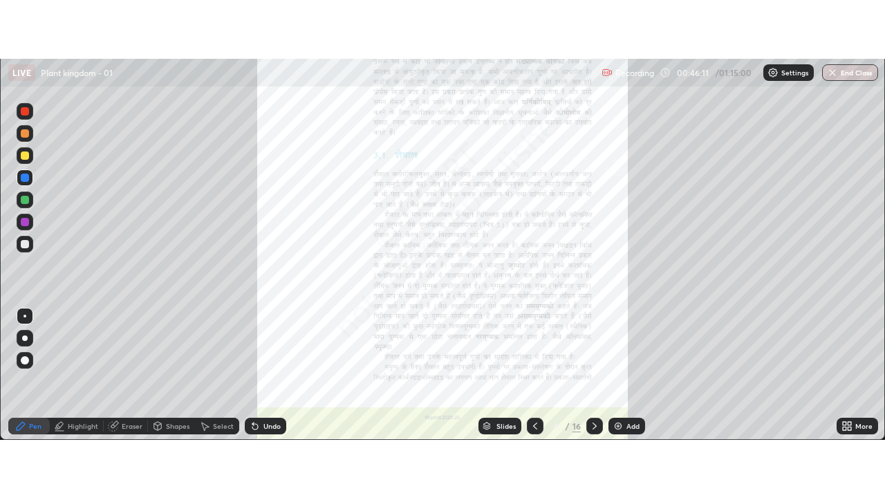
scroll to position [68766, 68262]
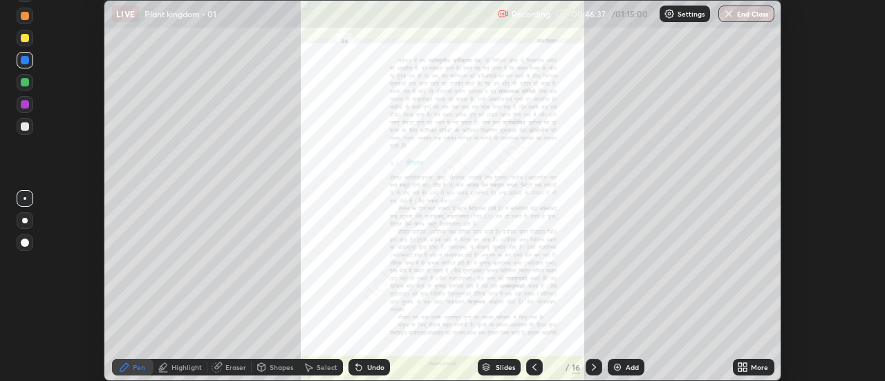
click at [745, 369] on icon at bounding box center [745, 369] width 3 height 3
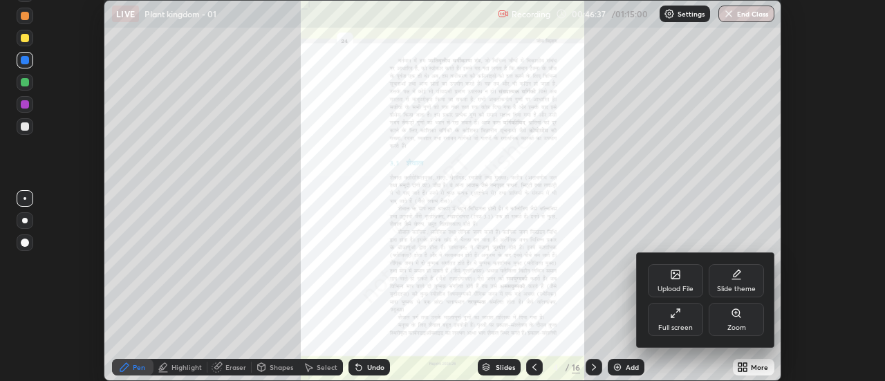
click at [743, 322] on div "Zoom" at bounding box center [736, 319] width 55 height 33
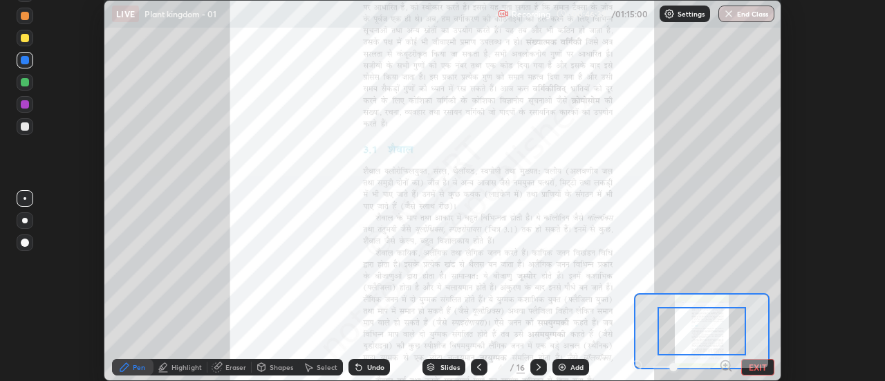
click at [725, 365] on icon at bounding box center [724, 365] width 3 height 0
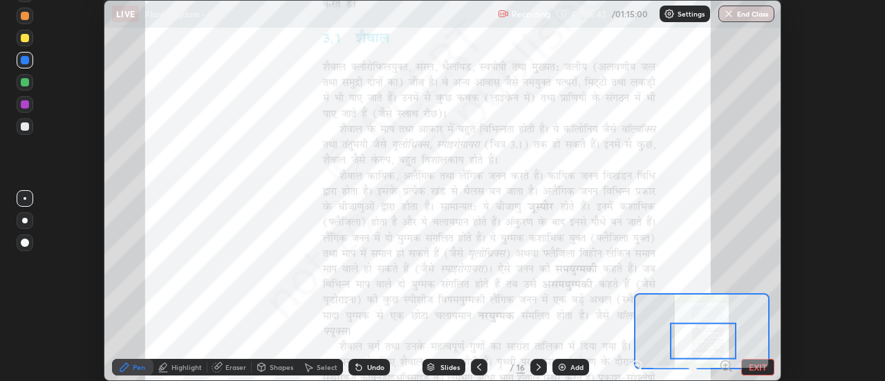
click at [757, 366] on button "EXIT" at bounding box center [757, 367] width 33 height 17
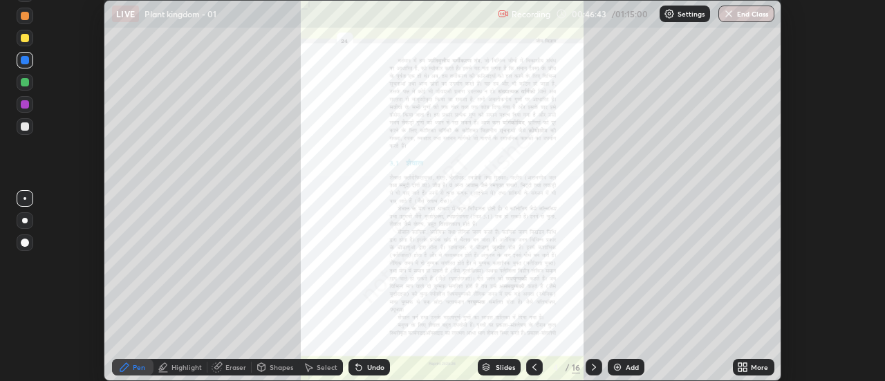
click at [744, 367] on icon at bounding box center [742, 367] width 11 height 11
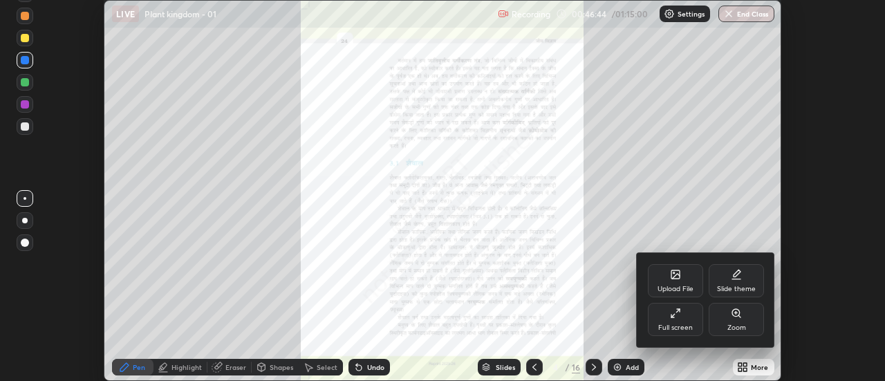
click at [682, 326] on div "Full screen" at bounding box center [675, 327] width 35 height 7
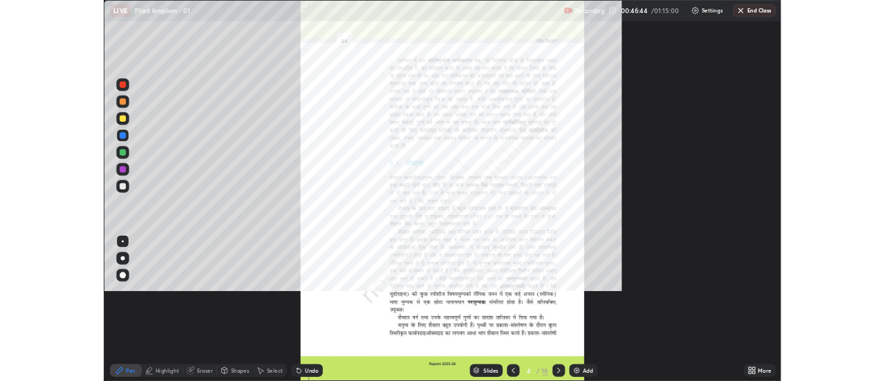
scroll to position [498, 885]
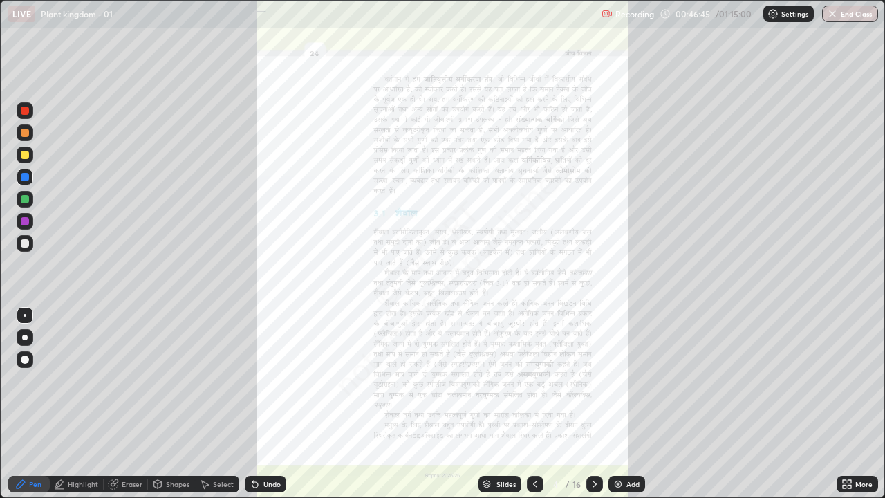
click at [850, 380] on icon at bounding box center [849, 486] width 3 height 3
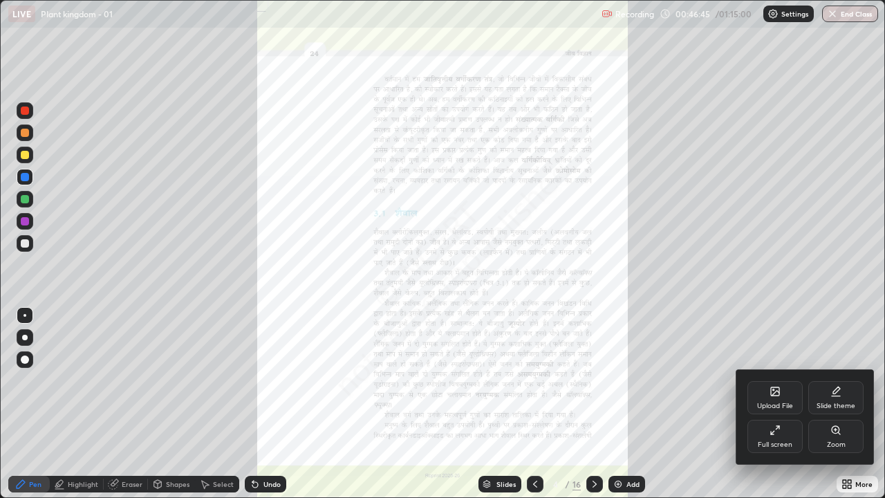
click at [855, 380] on div "Zoom" at bounding box center [835, 436] width 55 height 33
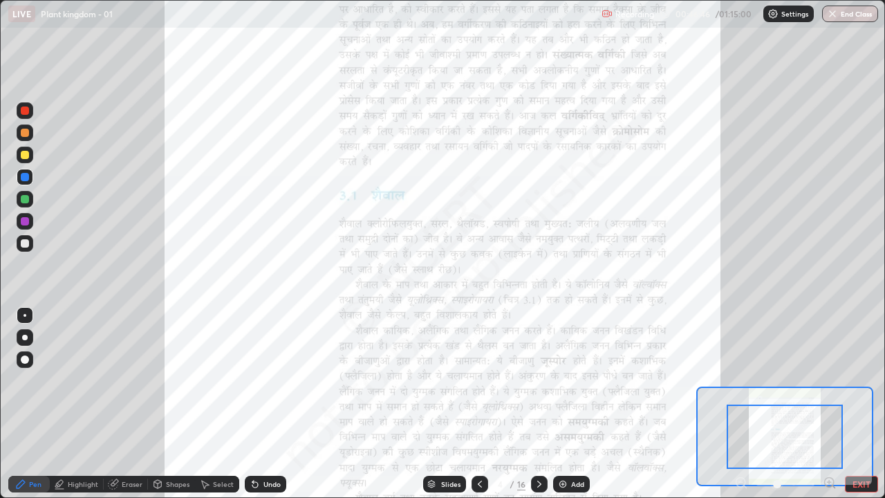
click at [828, 380] on icon at bounding box center [829, 482] width 3 height 0
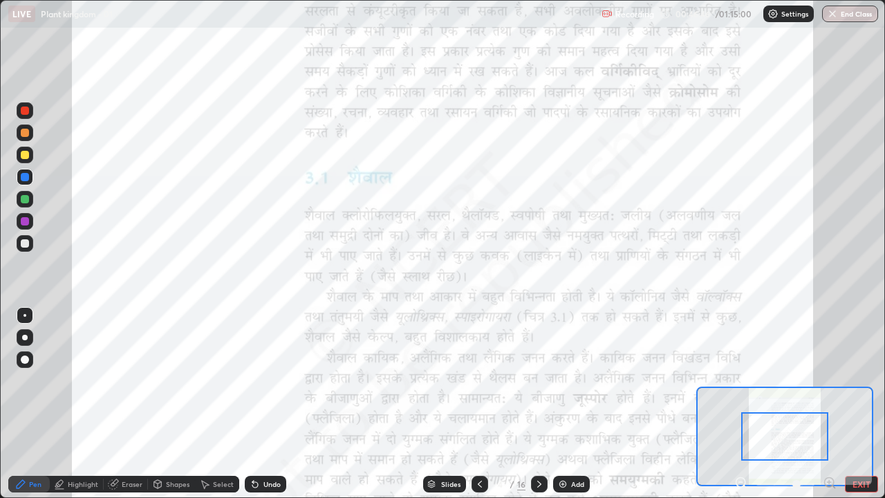
click at [828, 380] on icon at bounding box center [829, 482] width 3 height 0
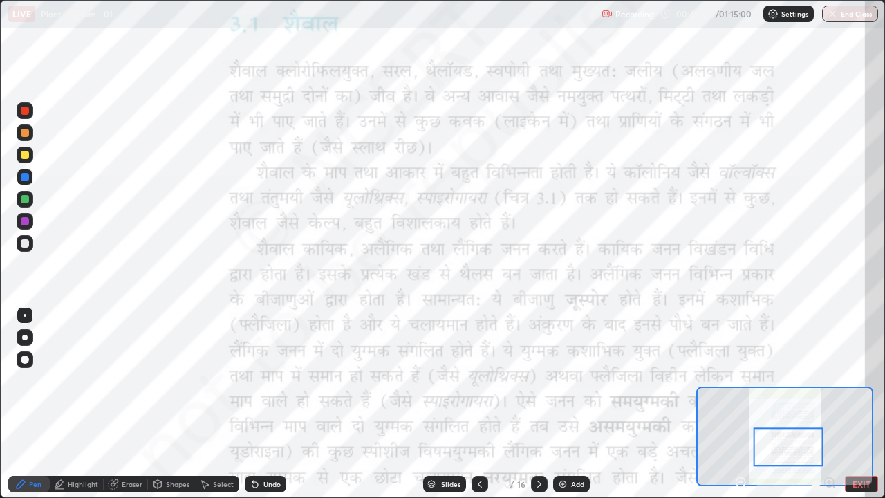
click at [861, 380] on button "EXIT" at bounding box center [861, 484] width 33 height 17
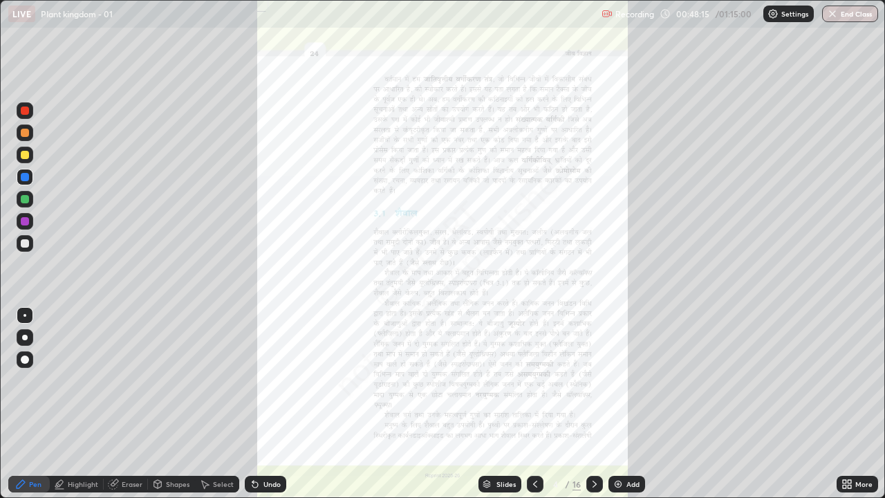
click at [855, 380] on div "More" at bounding box center [857, 484] width 41 height 17
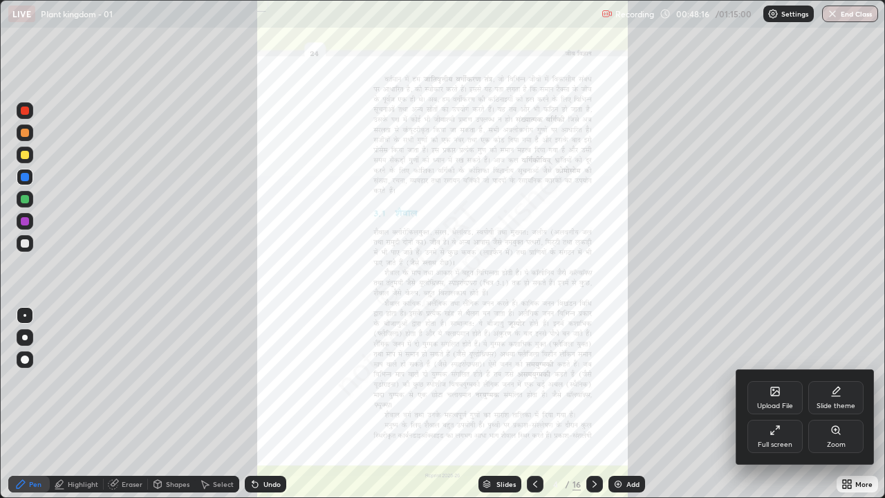
click at [705, 380] on div at bounding box center [442, 249] width 885 height 498
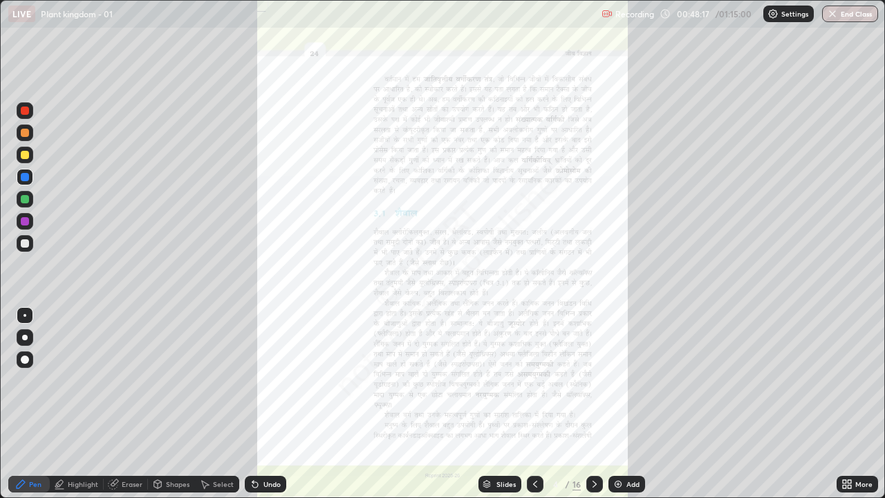
click at [846, 380] on icon at bounding box center [844, 486] width 3 height 3
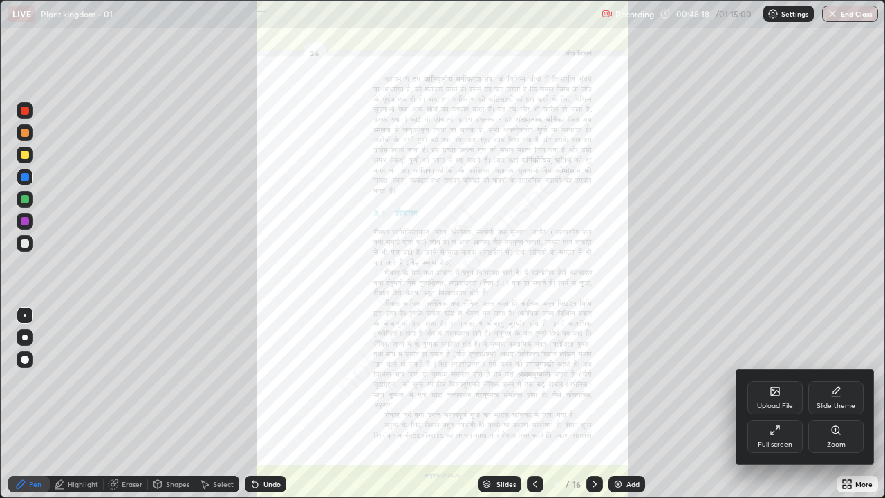
click at [786, 380] on div "Full screen" at bounding box center [774, 436] width 55 height 33
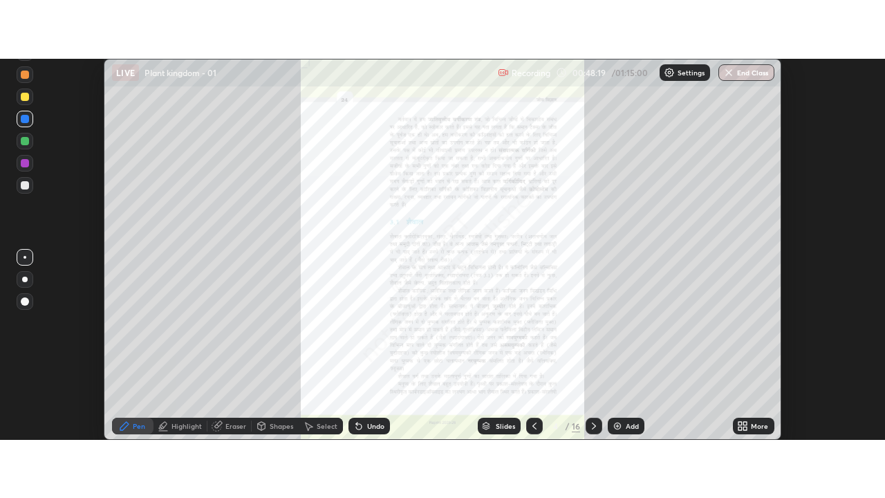
scroll to position [68766, 68262]
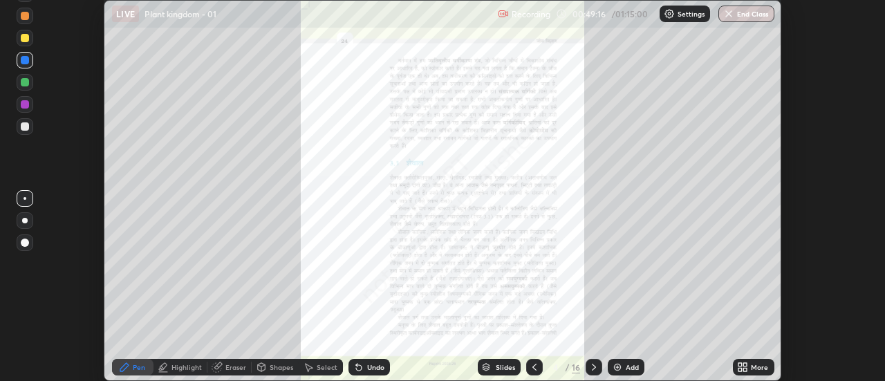
click at [745, 369] on icon at bounding box center [745, 369] width 3 height 3
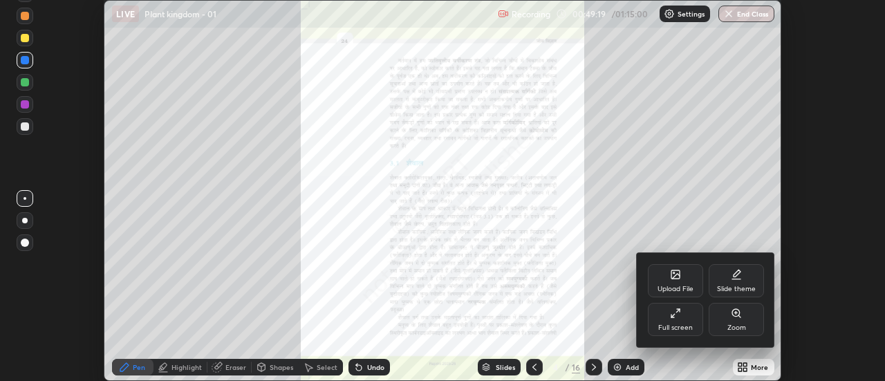
click at [678, 317] on icon at bounding box center [675, 313] width 11 height 11
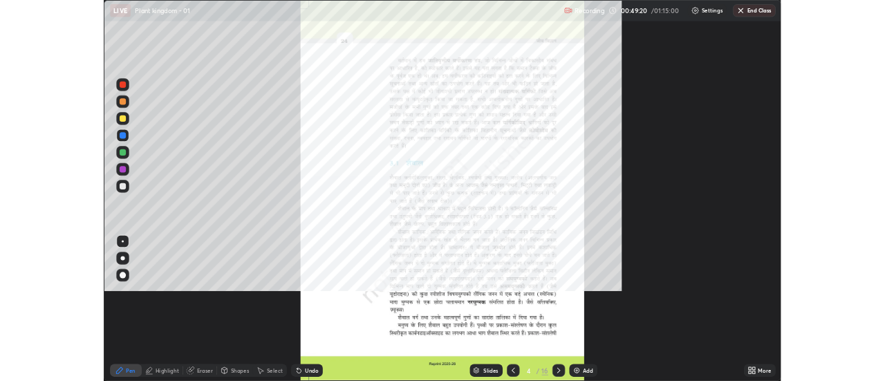
scroll to position [498, 885]
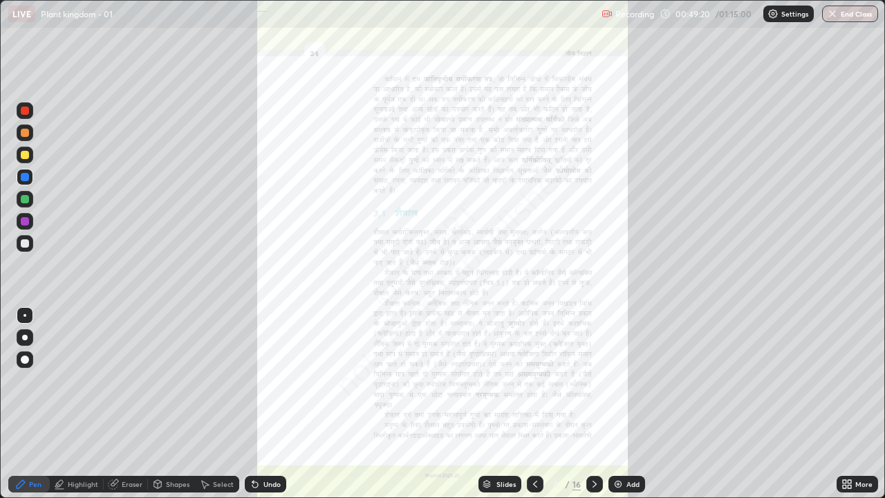
click at [849, 380] on icon at bounding box center [849, 481] width 3 height 3
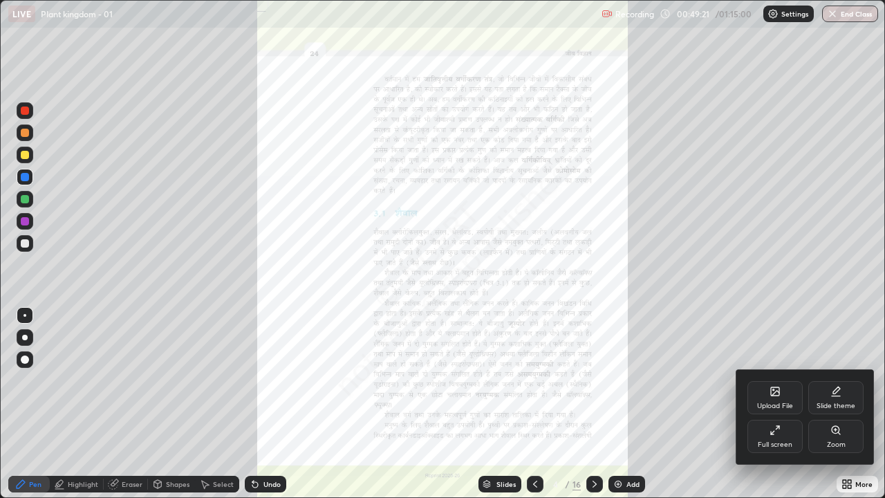
click at [844, 380] on div "Zoom" at bounding box center [836, 444] width 19 height 7
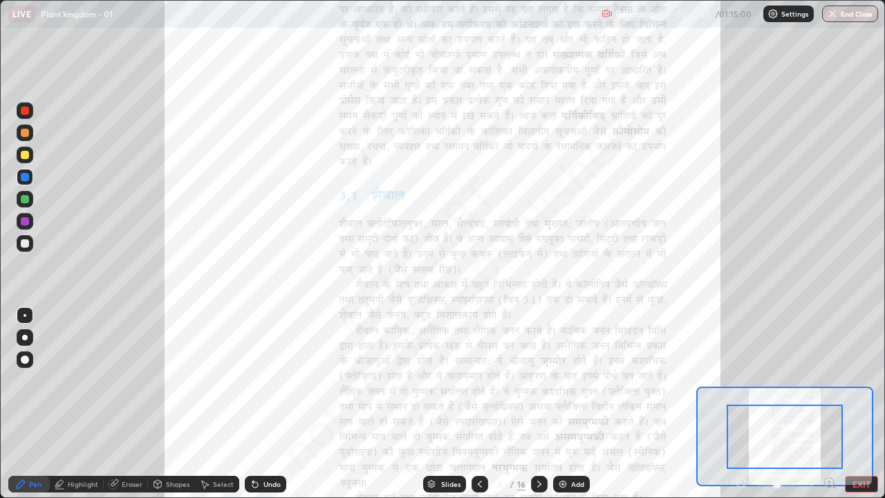
click at [829, 380] on icon at bounding box center [829, 482] width 0 height 3
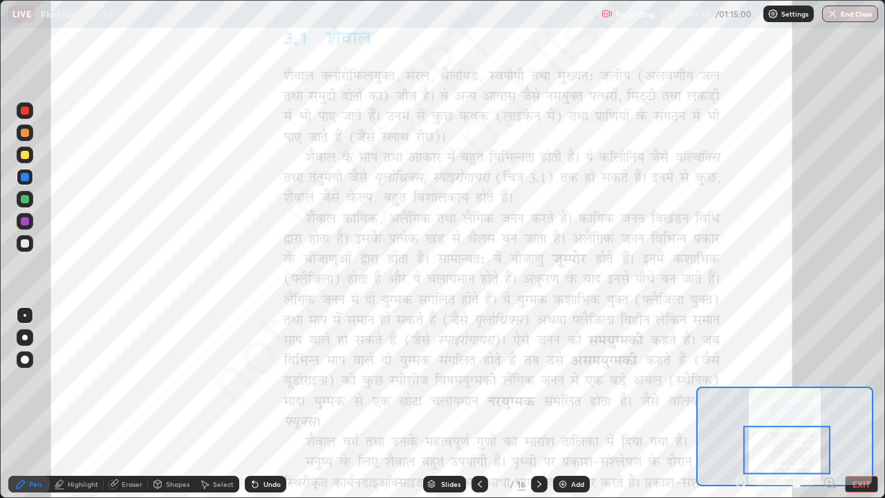
click at [833, 380] on icon at bounding box center [834, 486] width 3 height 3
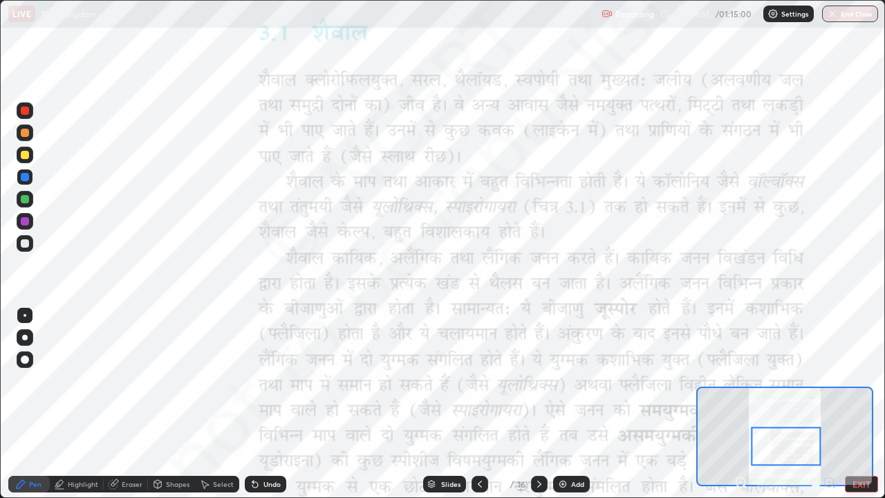
click at [79, 380] on div "Highlight" at bounding box center [83, 484] width 30 height 7
click at [24, 110] on div at bounding box center [25, 110] width 8 height 8
click at [22, 380] on icon at bounding box center [24, 436] width 11 height 11
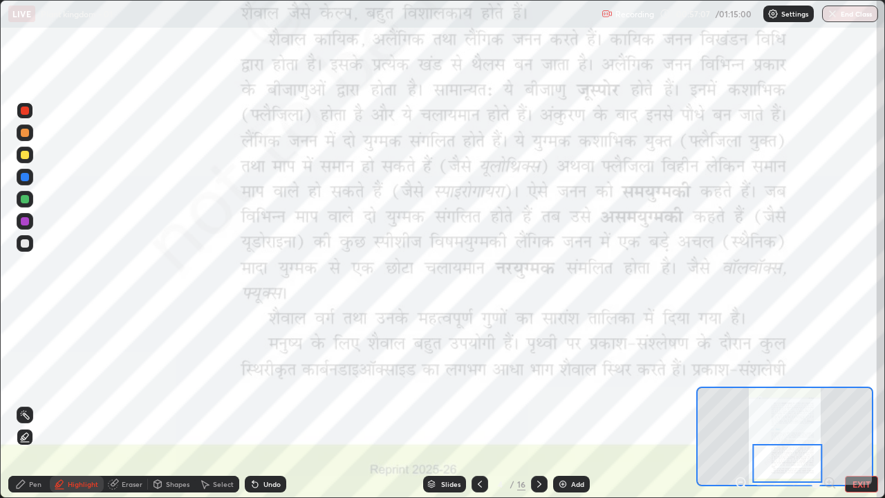
click at [20, 380] on icon at bounding box center [21, 484] width 8 height 8
click at [577, 380] on div "Add" at bounding box center [577, 484] width 13 height 7
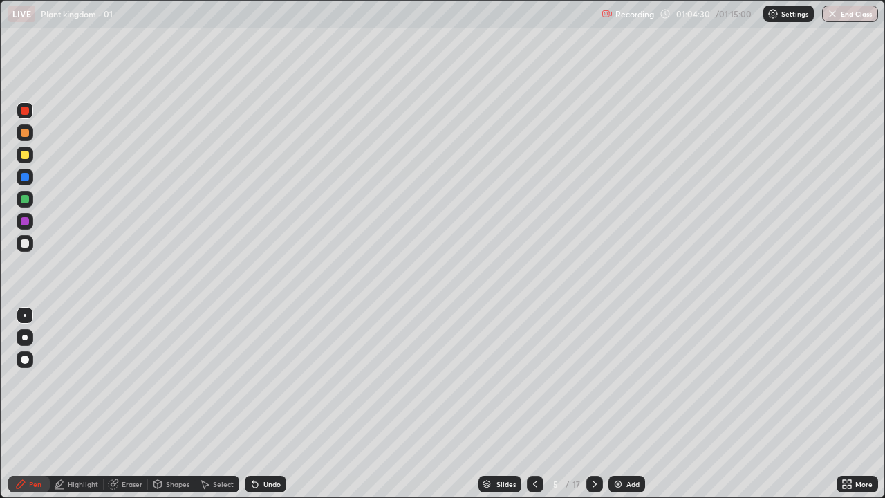
click at [216, 380] on div "Select" at bounding box center [223, 484] width 21 height 7
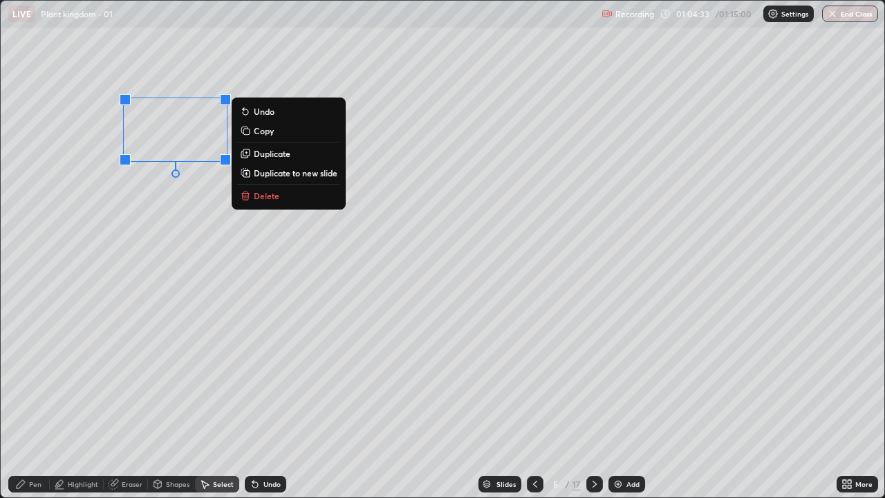
click at [270, 153] on p "Duplicate" at bounding box center [272, 153] width 37 height 11
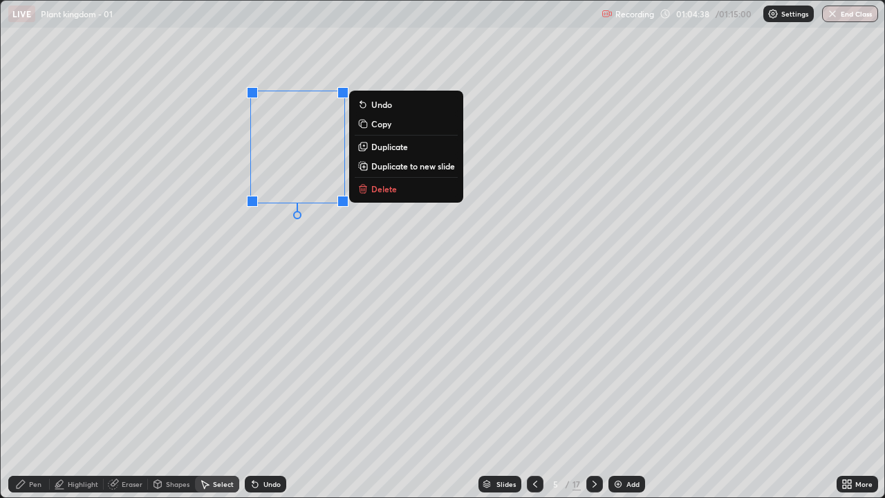
click at [214, 259] on div "0 ° Undo Copy Duplicate Duplicate to new slide Delete" at bounding box center [443, 249] width 884 height 496
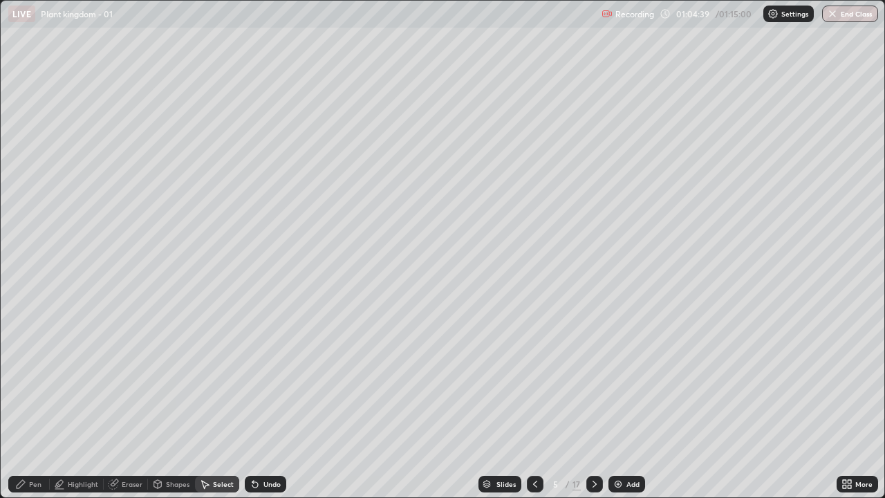
click at [19, 380] on icon at bounding box center [21, 484] width 8 height 8
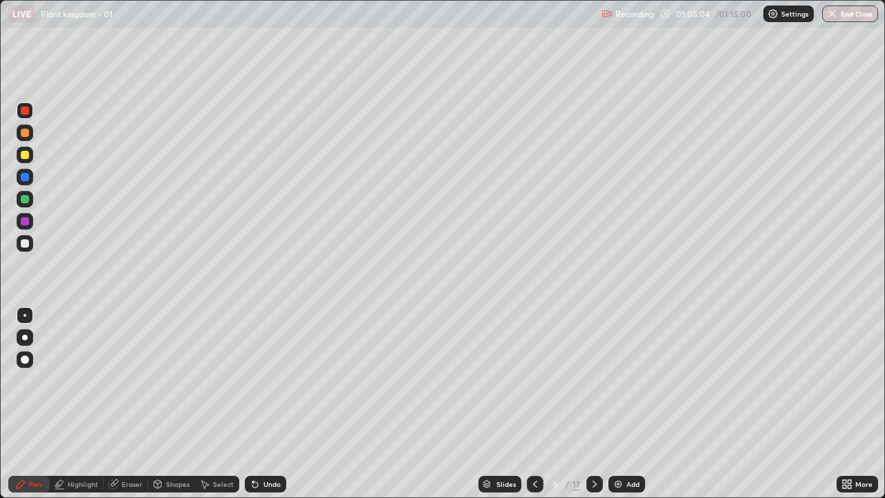
click at [222, 380] on div "Select" at bounding box center [223, 484] width 21 height 7
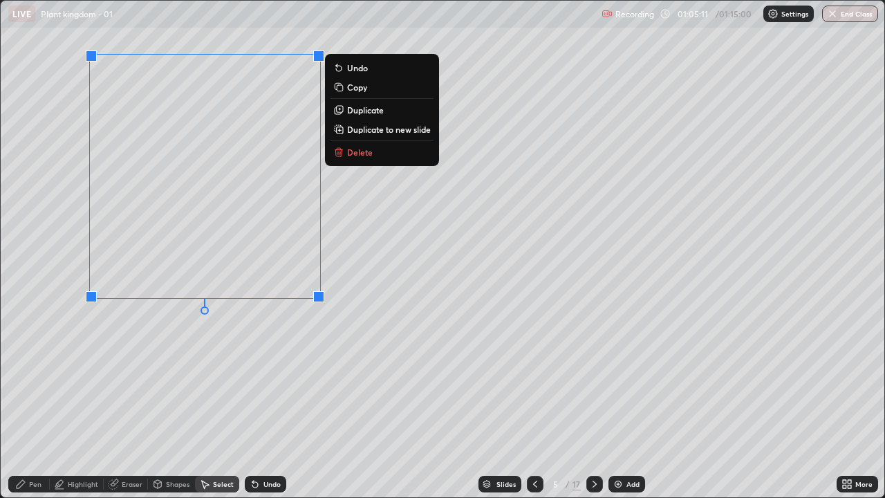
click at [223, 371] on div "0 ° Undo Copy Duplicate Duplicate to new slide Delete" at bounding box center [443, 249] width 884 height 496
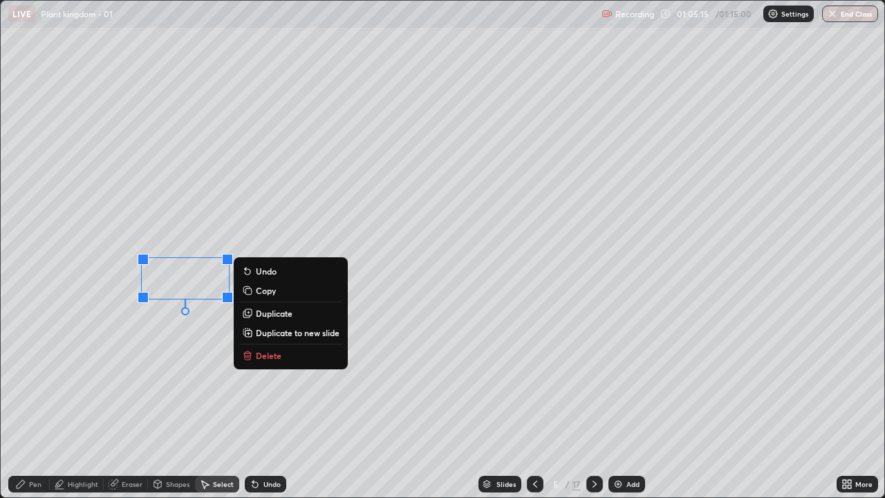
click at [174, 380] on div "0 ° Undo Copy Duplicate Duplicate to new slide Delete" at bounding box center [443, 249] width 884 height 496
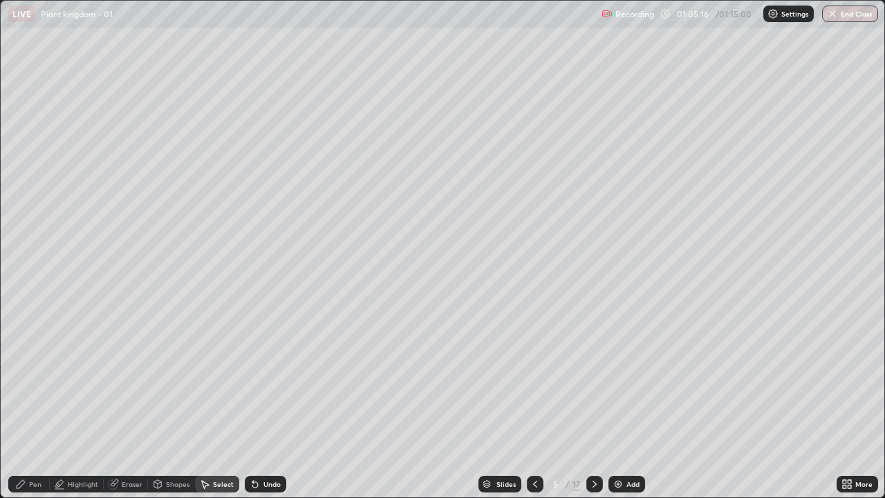
click at [33, 380] on div "Pen" at bounding box center [35, 484] width 12 height 7
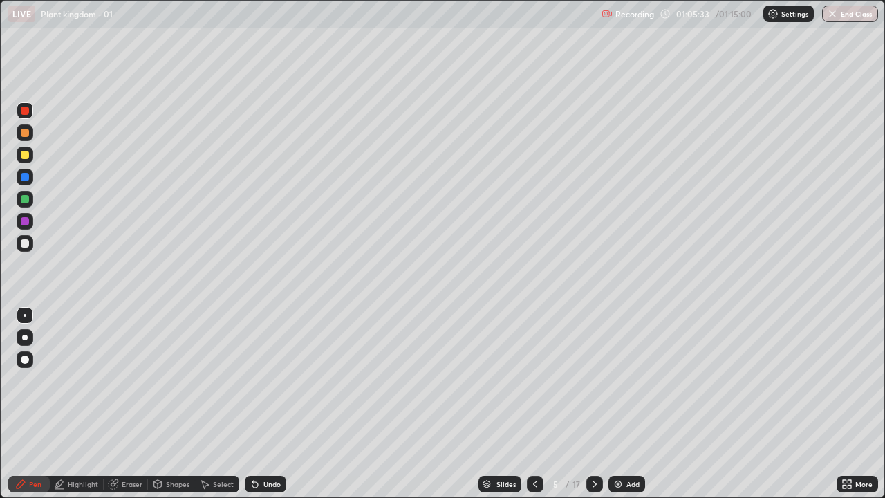
click at [263, 380] on div "Undo" at bounding box center [265, 484] width 41 height 17
click at [535, 380] on icon at bounding box center [535, 483] width 11 height 11
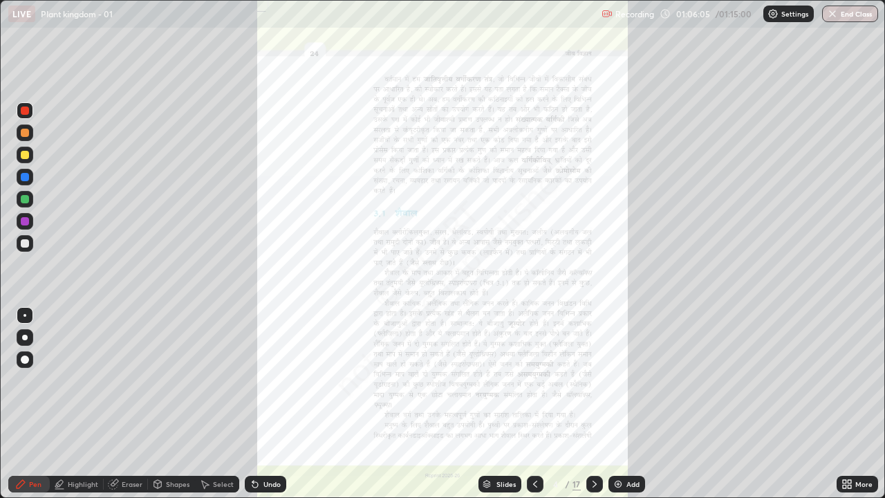
click at [593, 380] on icon at bounding box center [594, 483] width 11 height 11
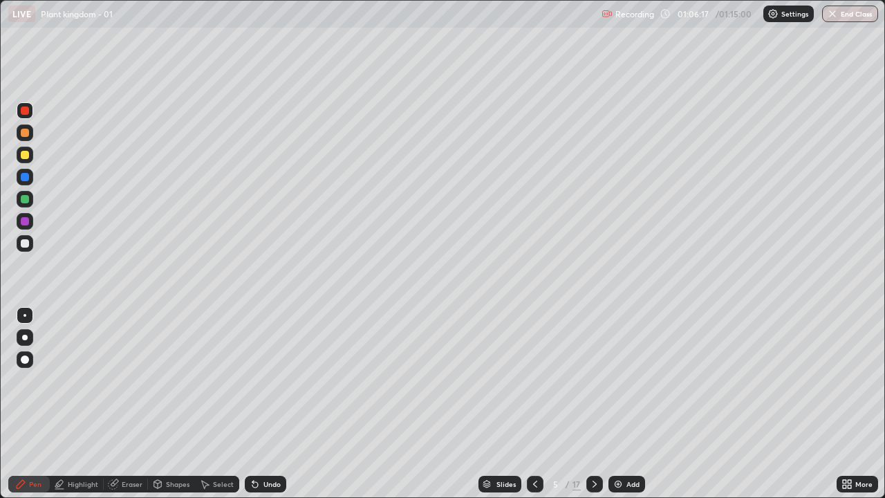
click at [119, 380] on div "Eraser" at bounding box center [126, 484] width 44 height 17
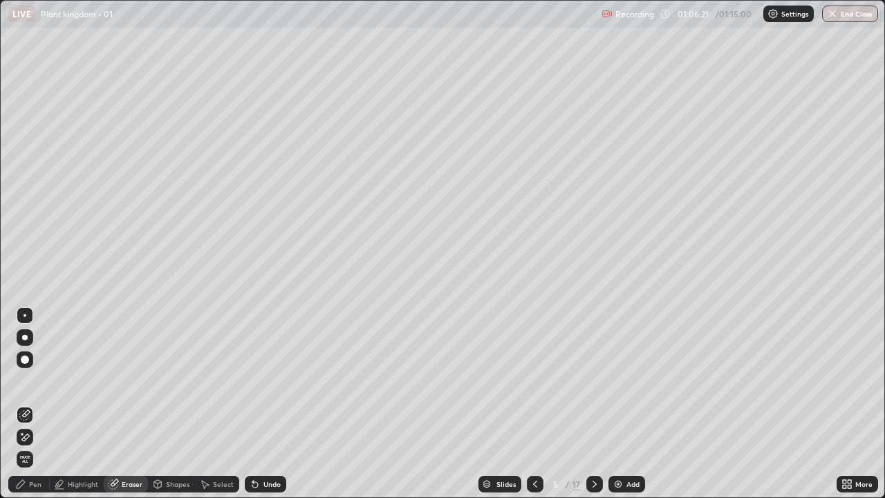
click at [31, 380] on div "Pen" at bounding box center [35, 484] width 12 height 7
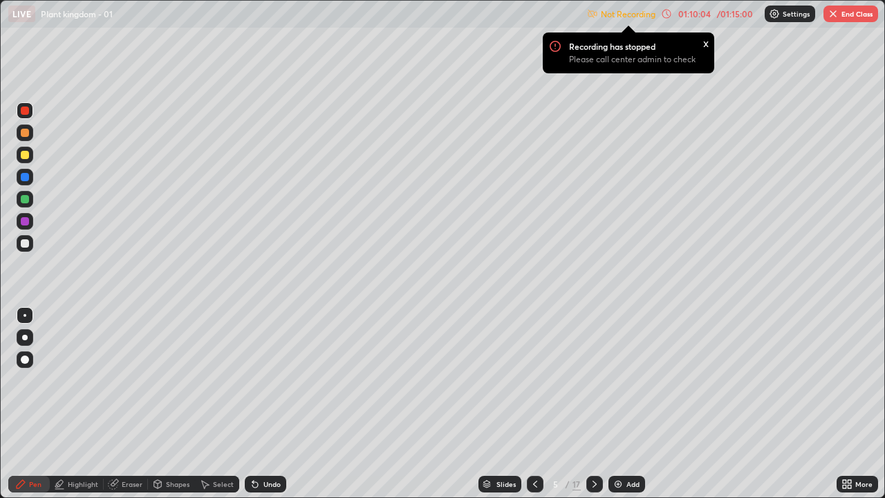
click at [857, 19] on button "End Class" at bounding box center [851, 14] width 55 height 17
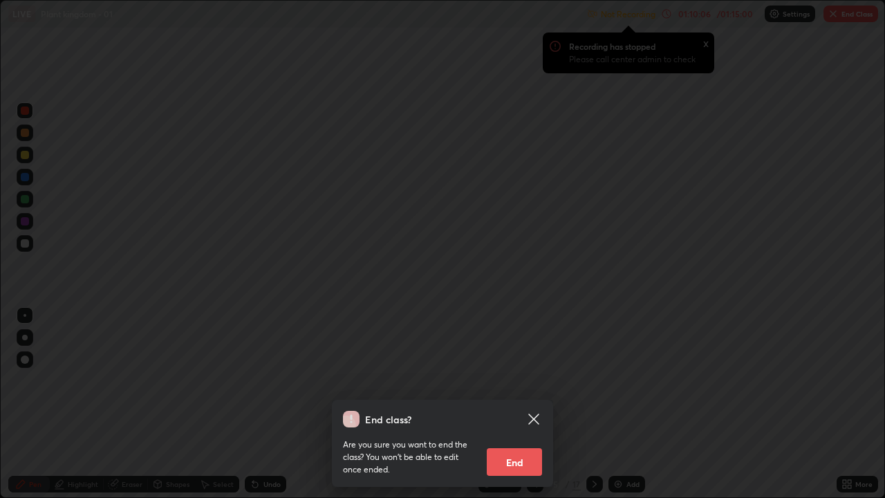
click at [510, 380] on button "End" at bounding box center [514, 462] width 55 height 28
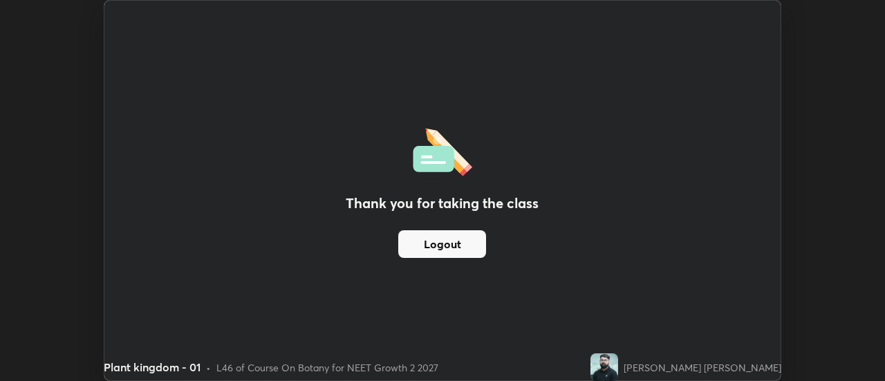
scroll to position [68766, 68262]
